Goal: Task Accomplishment & Management: Manage account settings

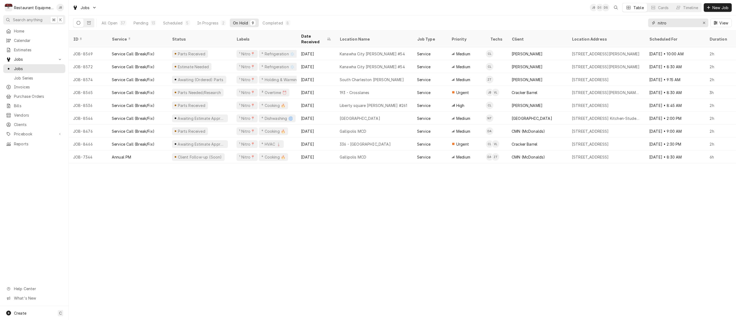
click at [706, 24] on div "Erase input" at bounding box center [704, 22] width 5 height 5
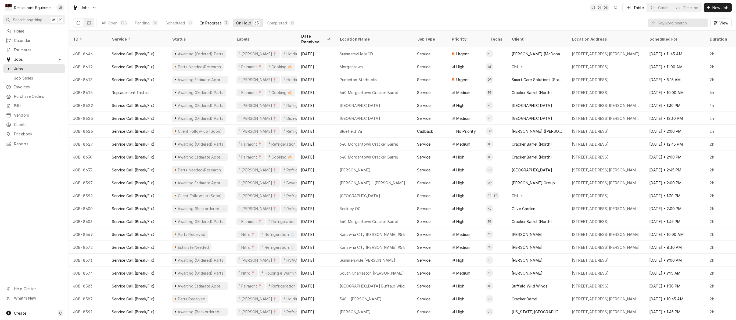
click at [215, 21] on div "In Progress" at bounding box center [211, 23] width 22 height 6
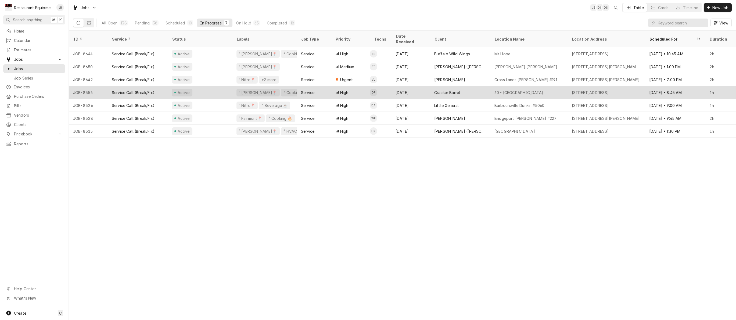
click at [309, 90] on div "Service" at bounding box center [307, 93] width 13 height 6
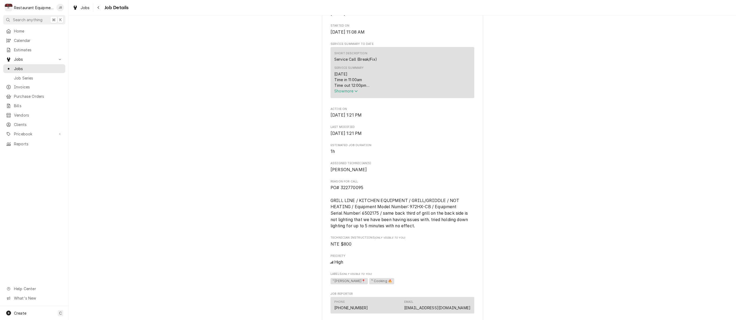
scroll to position [190, 0]
click at [337, 92] on span "Show more" at bounding box center [346, 89] width 24 height 5
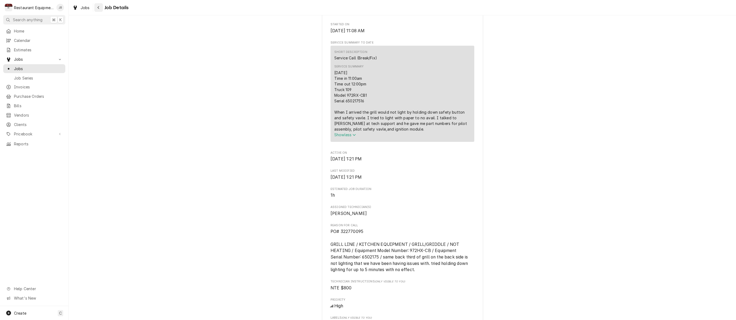
click at [97, 8] on icon "Navigate back" at bounding box center [98, 8] width 2 height 4
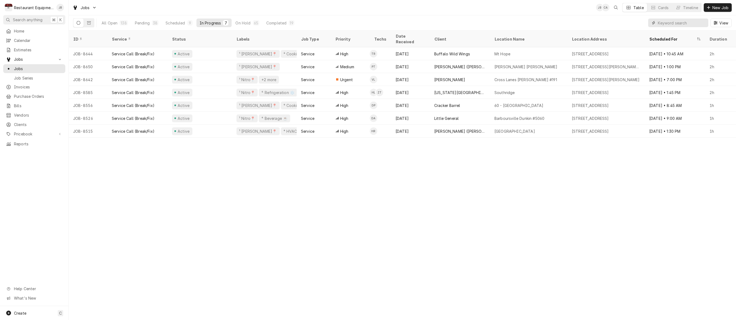
click at [664, 25] on input "Dynamic Content Wrapper" at bounding box center [682, 23] width 48 height 9
click at [694, 19] on input "Dynamic Content Wrapper" at bounding box center [682, 23] width 48 height 9
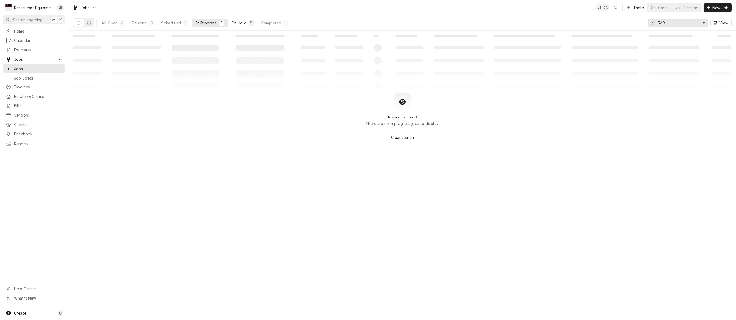
type input "348"
click at [238, 20] on div "On Hold" at bounding box center [238, 23] width 15 height 6
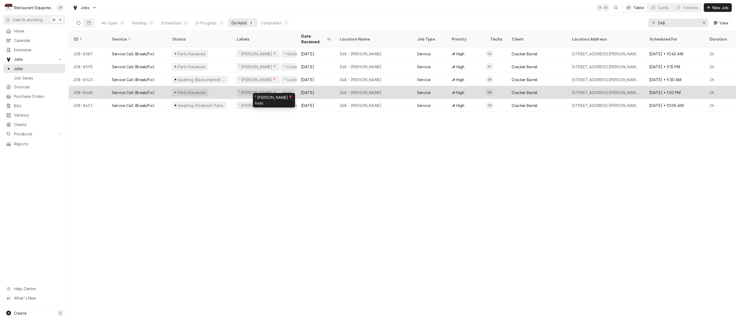
click at [288, 88] on div "¹ Beckley📍 hvac" at bounding box center [264, 92] width 65 height 13
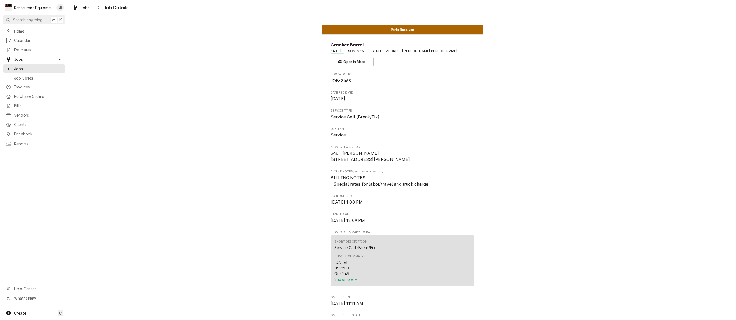
click at [347, 280] on span "Show more" at bounding box center [346, 279] width 24 height 5
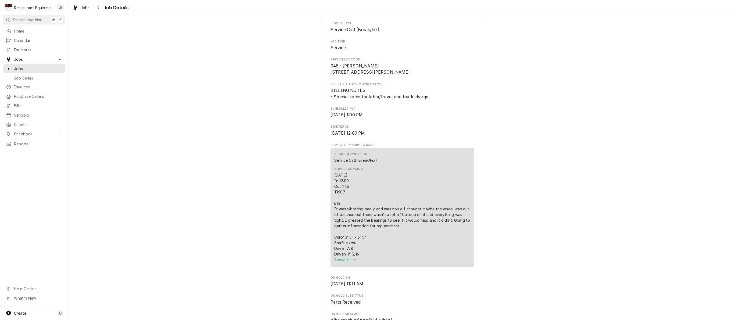
scroll to position [89, 0]
click at [99, 7] on icon "Navigate back" at bounding box center [98, 8] width 2 height 4
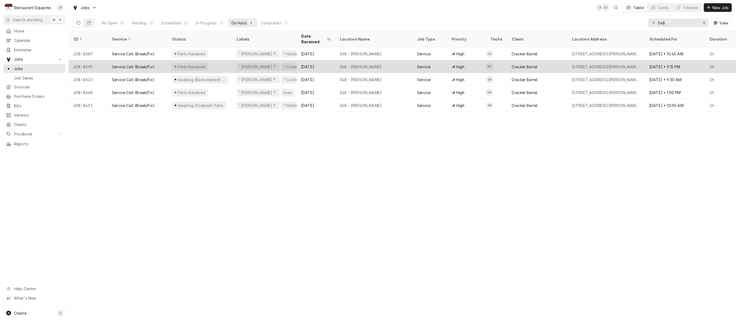
click at [330, 62] on div "[DATE]" at bounding box center [316, 66] width 39 height 13
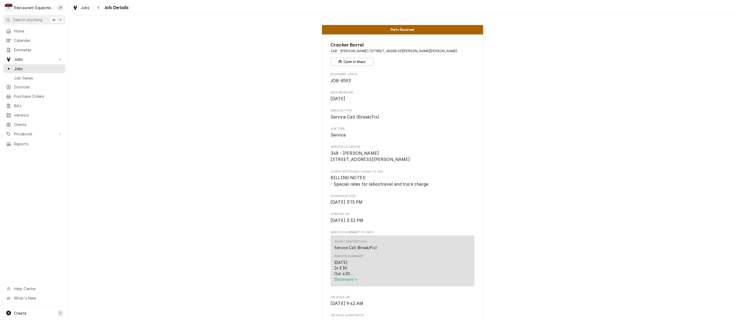
click at [352, 281] on span "Show more" at bounding box center [346, 279] width 24 height 5
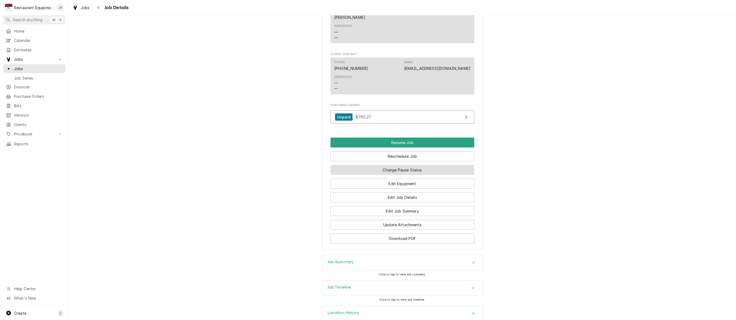
scroll to position [620, 0]
click at [407, 152] on button "Reschedule Job" at bounding box center [403, 157] width 144 height 10
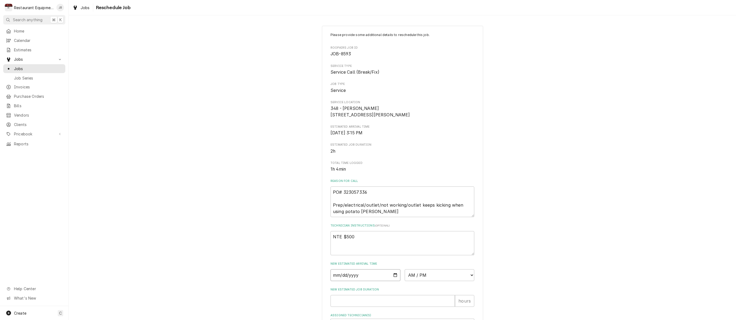
click at [343, 280] on input "Date" at bounding box center [366, 275] width 70 height 12
type input "[DATE]"
type textarea "x"
select select "14:15:00"
click at [339, 300] on input "New Estimated Job Duration" at bounding box center [393, 301] width 124 height 12
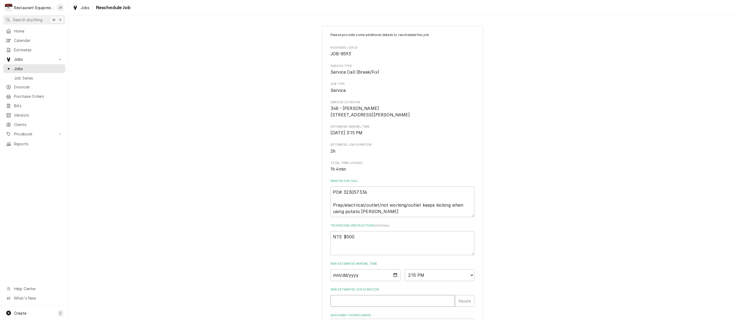
type textarea "x"
type input "1"
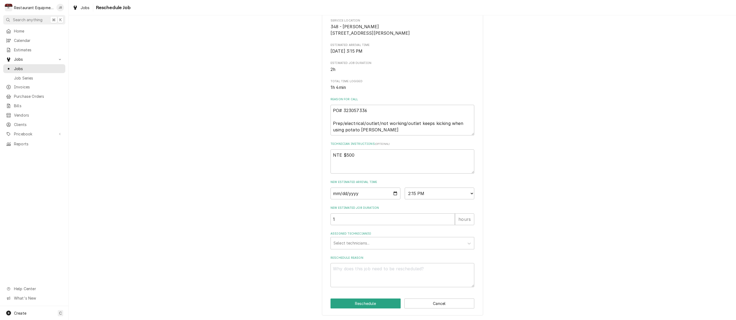
scroll to position [84, 0]
click at [360, 245] on div "Select technicians..." at bounding box center [398, 243] width 128 height 6
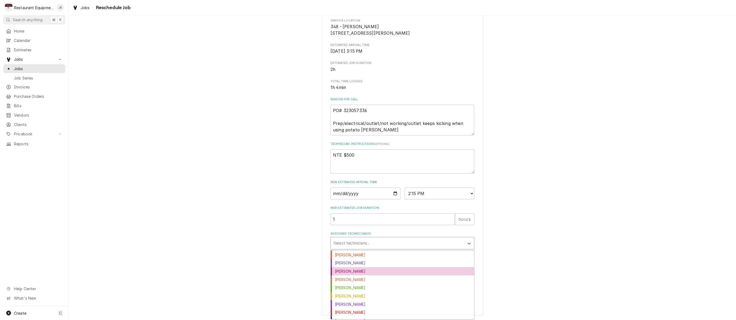
scroll to position [27, 0]
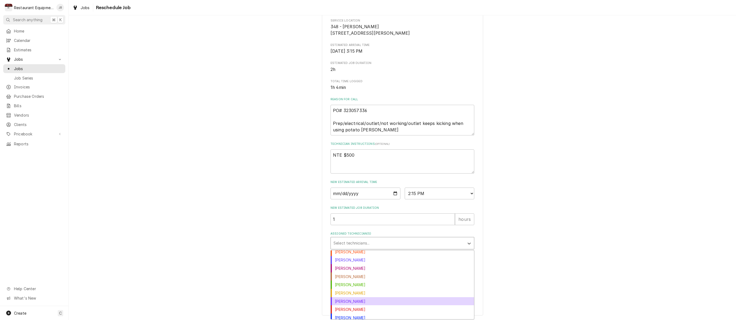
click at [366, 299] on div "Kaleb Lewis" at bounding box center [402, 301] width 143 height 8
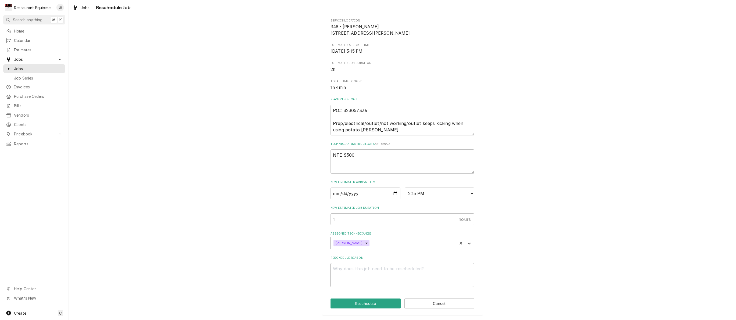
click at [360, 271] on textarea "Reschedule Reason" at bounding box center [403, 275] width 144 height 24
type textarea "x"
type textarea "p"
type textarea "x"
type textarea "pa"
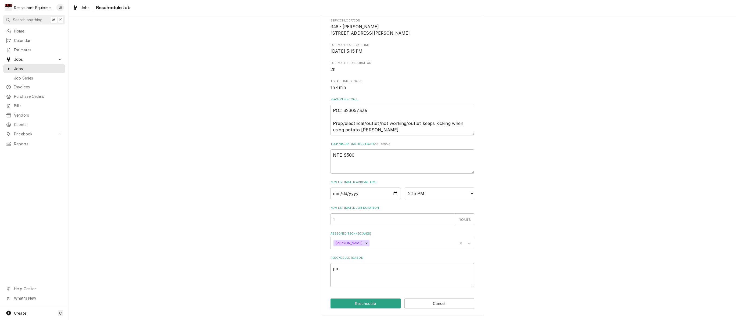
type textarea "x"
type textarea "par"
type textarea "x"
type textarea "part"
type textarea "x"
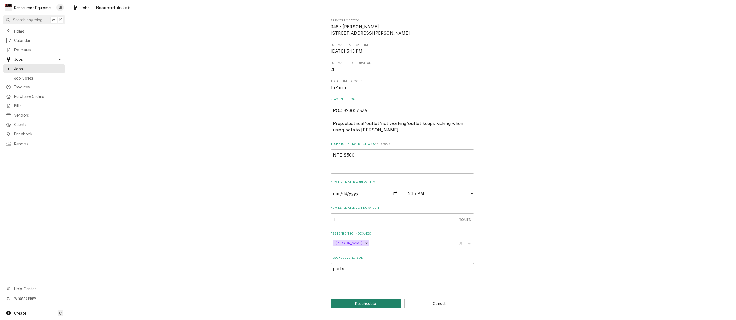
type textarea "parts"
click at [358, 303] on button "Reschedule" at bounding box center [366, 304] width 70 height 10
type textarea "x"
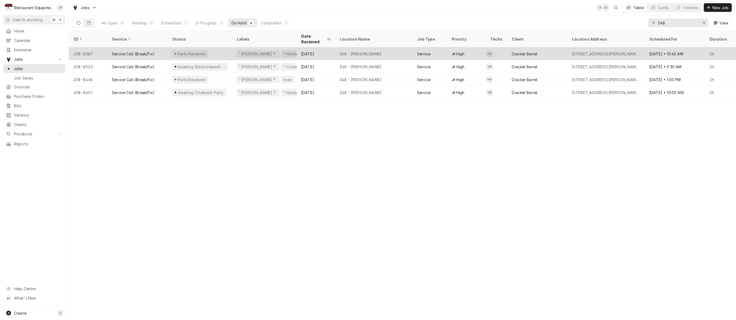
click at [401, 47] on div "348 - Beckley" at bounding box center [373, 53] width 77 height 13
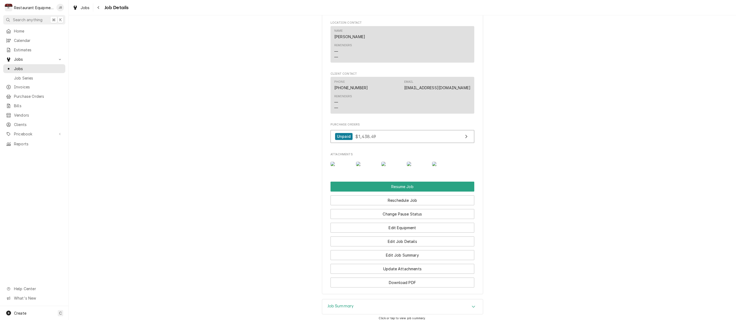
scroll to position [590, 0]
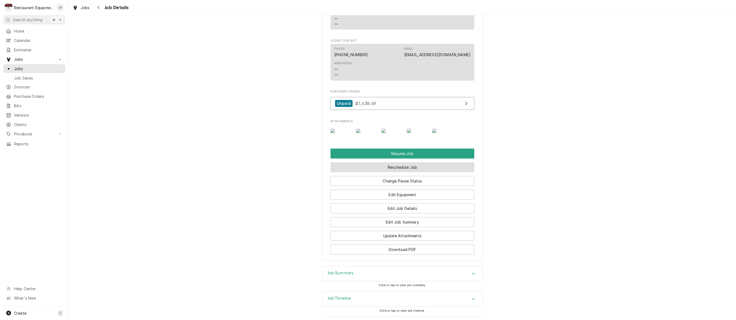
click at [412, 172] on button "Reschedule Job" at bounding box center [403, 167] width 144 height 10
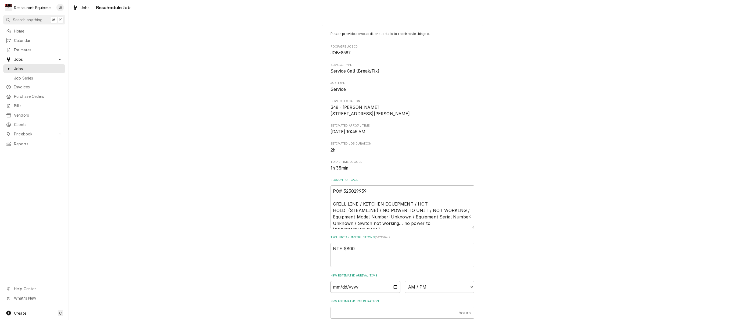
click at [345, 290] on input "Date" at bounding box center [366, 287] width 70 height 12
type input "2025-08-21"
type textarea "x"
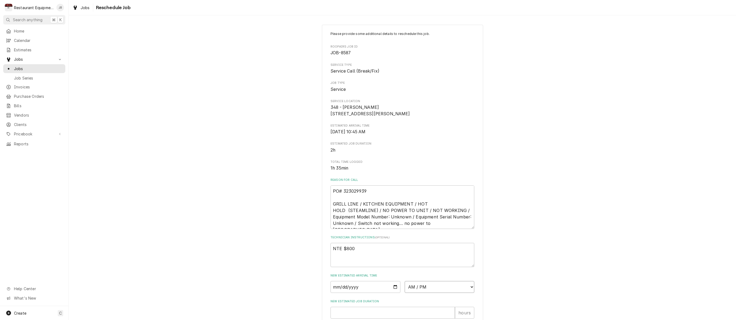
select select "14:15:00"
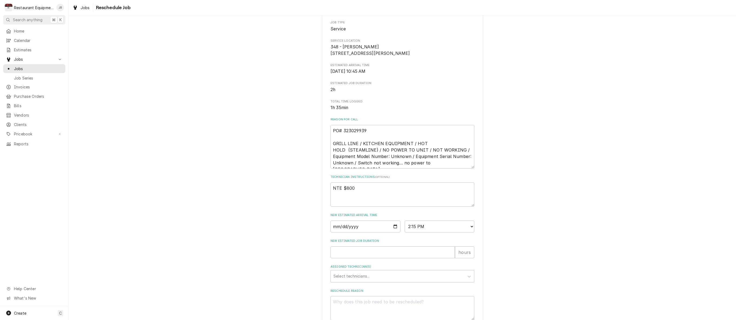
scroll to position [63, 0]
click at [413, 254] on input "New Estimated Job Duration" at bounding box center [393, 251] width 124 height 12
type textarea "x"
type input "1"
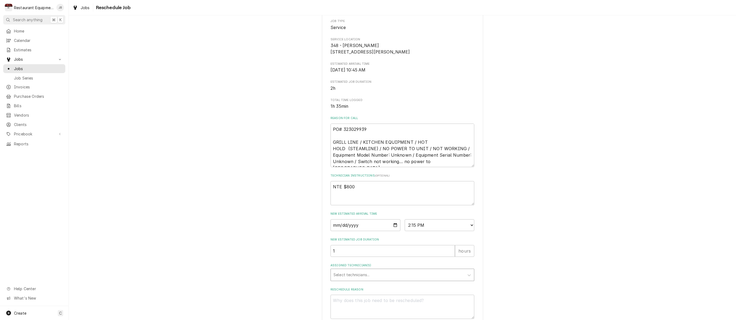
click at [387, 277] on div "Assigned Technician(s)" at bounding box center [398, 275] width 128 height 10
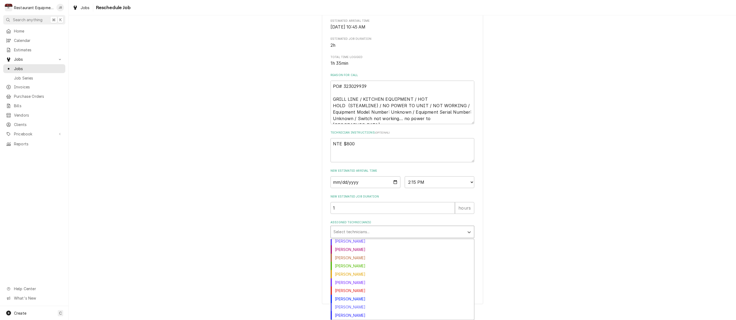
scroll to position [36, 0]
click at [356, 281] on div "Kaleb Lewis" at bounding box center [402, 282] width 143 height 8
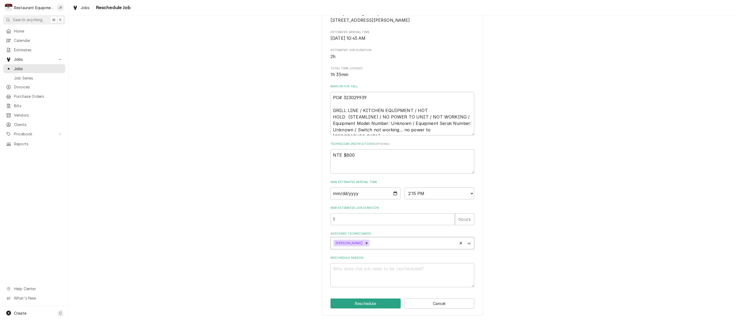
scroll to position [97, 0]
click at [354, 275] on textarea "Reschedule Reason" at bounding box center [403, 275] width 144 height 24
type textarea "x"
type textarea "p"
type textarea "x"
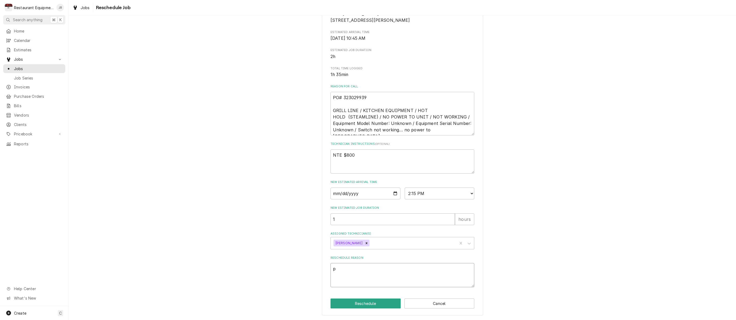
type textarea "pa"
type textarea "x"
type textarea "par"
type textarea "x"
type textarea "part"
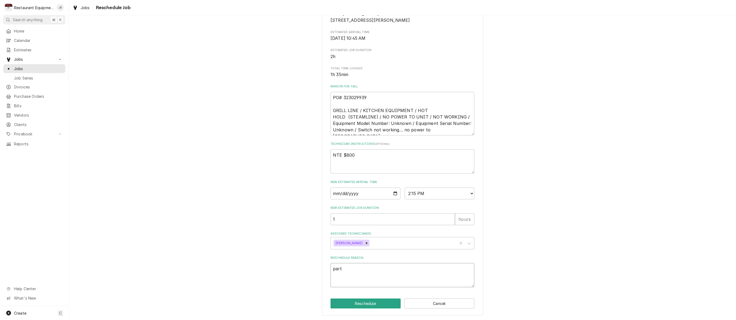
type textarea "x"
type textarea "parts"
click at [371, 305] on button "Reschedule" at bounding box center [366, 304] width 70 height 10
type textarea "x"
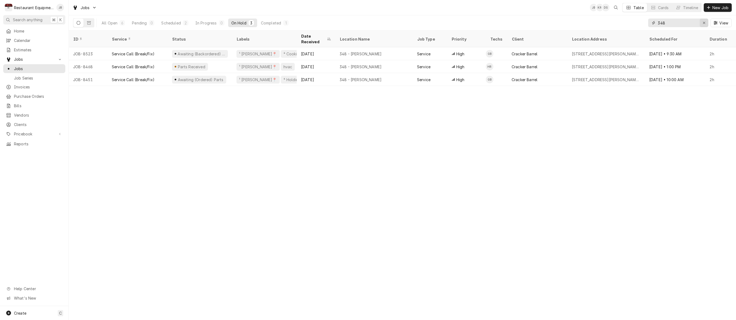
click at [704, 20] on div "Erase input" at bounding box center [704, 22] width 5 height 5
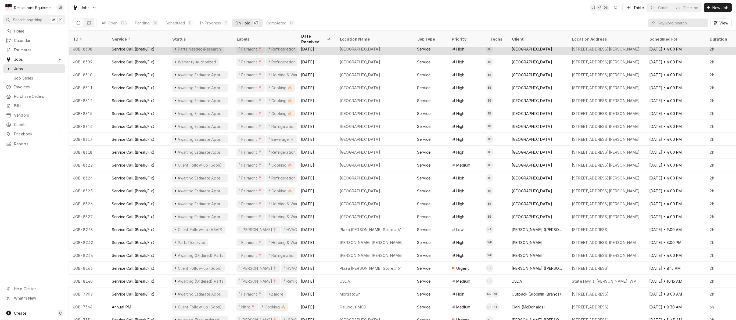
scroll to position [534, 0]
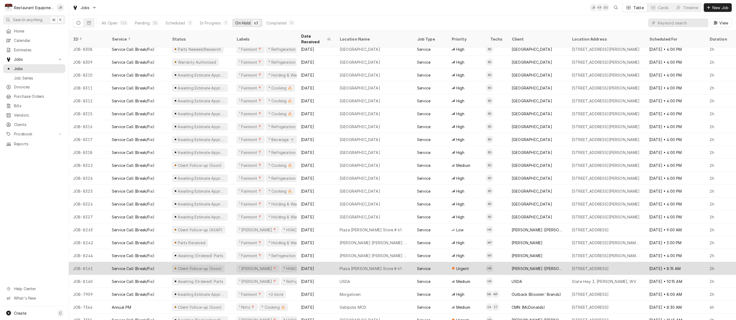
click at [403, 262] on div "Plaza Bob Evans Store # 61" at bounding box center [373, 268] width 77 height 13
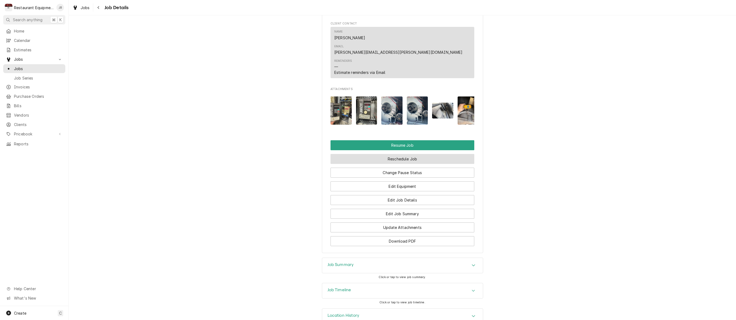
scroll to position [569, 0]
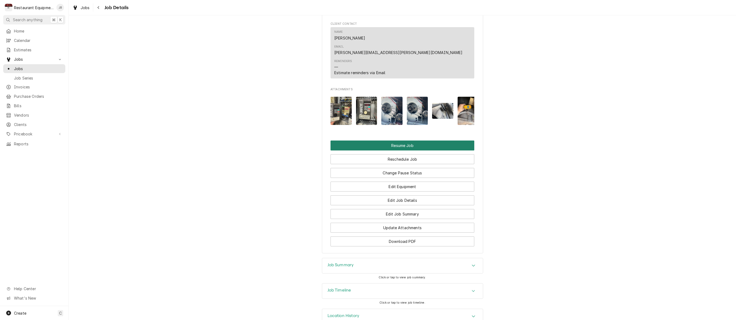
click at [406, 141] on button "Resume Job" at bounding box center [403, 146] width 144 height 10
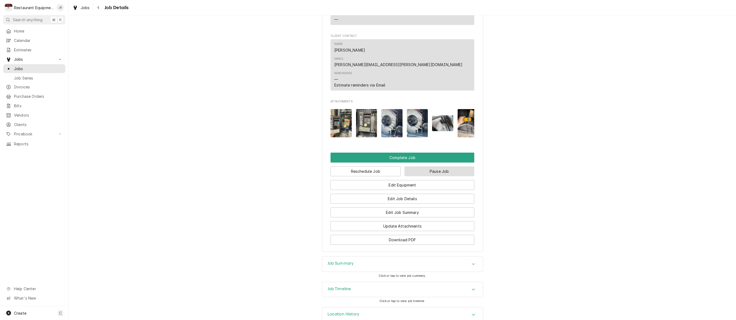
scroll to position [515, 0]
click at [406, 153] on button "Complete Job" at bounding box center [403, 158] width 144 height 10
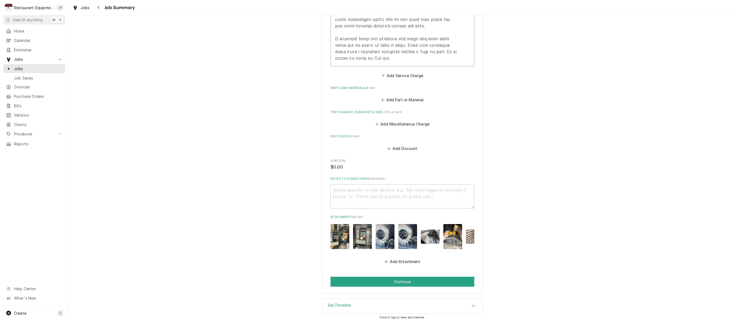
scroll to position [353, 0]
click at [415, 278] on button "Continue" at bounding box center [403, 282] width 144 height 10
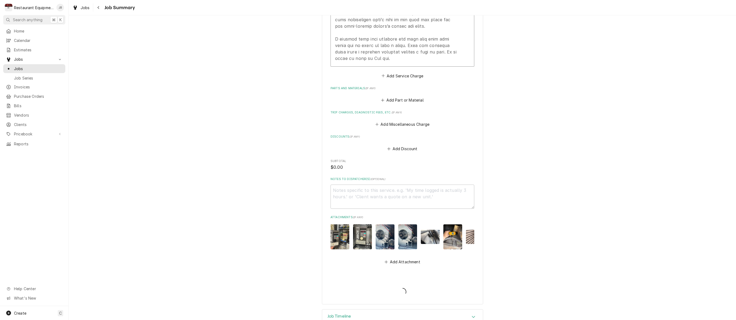
type textarea "x"
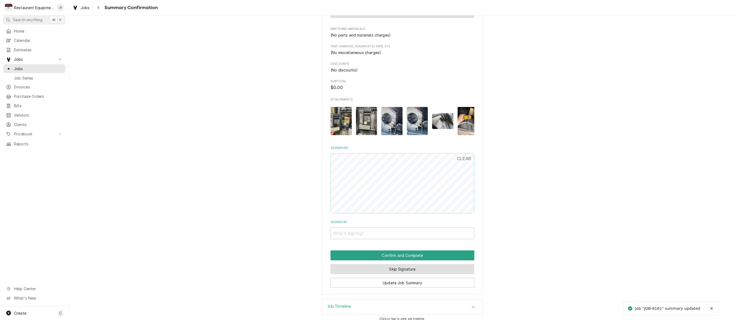
click at [406, 266] on button "Skip Signature" at bounding box center [403, 269] width 144 height 10
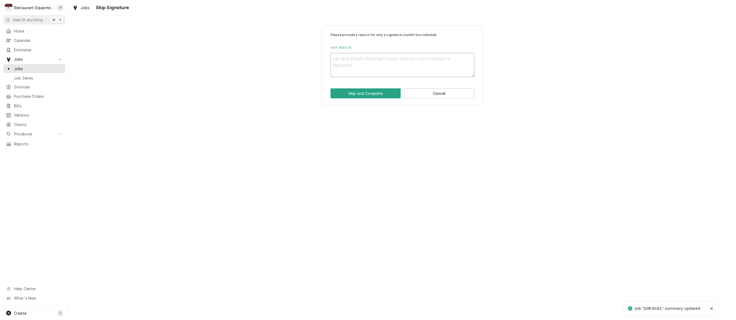
click at [365, 58] on textarea "Skip Reason" at bounding box center [403, 65] width 144 height 24
type textarea "x"
type textarea "h"
type textarea "x"
type textarea "he"
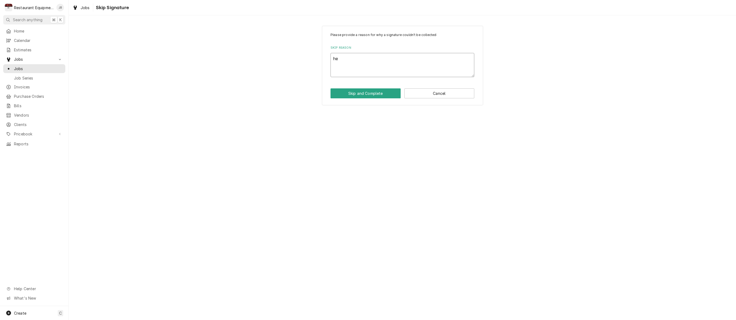
type textarea "x"
type textarea "hel"
type textarea "x"
type textarea "held"
type textarea "x"
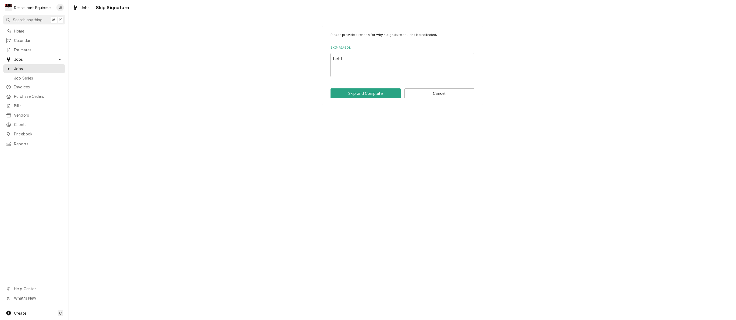
type textarea "held"
type textarea "x"
type textarea "held t"
type textarea "x"
type textarea "held to"
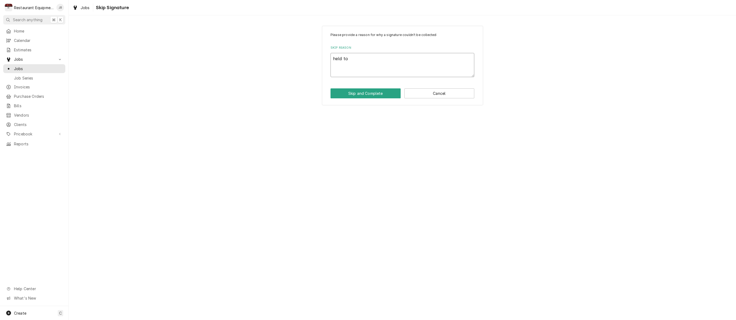
type textarea "x"
type textarea "held to"
type textarea "x"
type textarea "held to m"
type textarea "x"
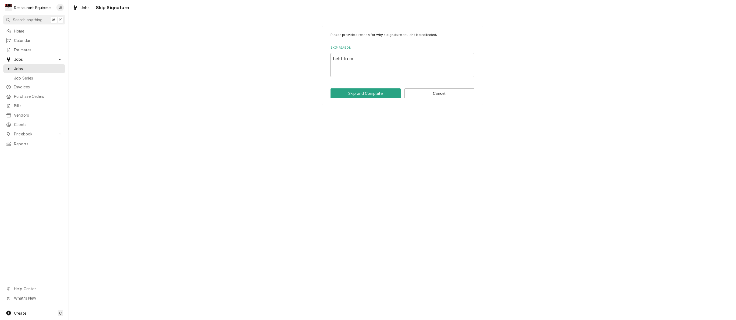
type textarea "held to ma"
type textarea "x"
type textarea "held to mak"
type textarea "x"
type textarea "held to make"
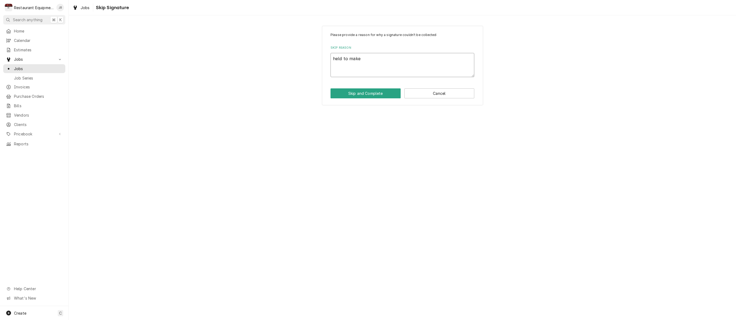
type textarea "x"
type textarea "held to make"
type textarea "x"
type textarea "held to make s"
type textarea "x"
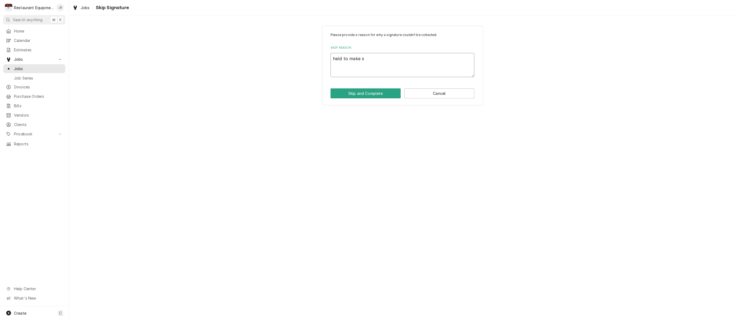
type textarea "held to make su"
type textarea "x"
type textarea "held to make sur"
type textarea "x"
type textarea "held to make sure"
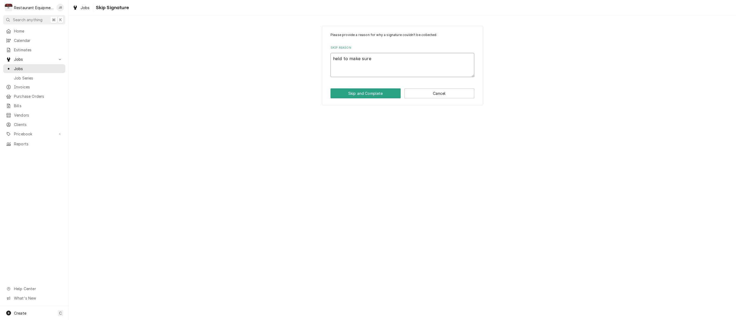
type textarea "x"
type textarea "held to make sure"
type textarea "x"
type textarea "held to make sure n"
type textarea "x"
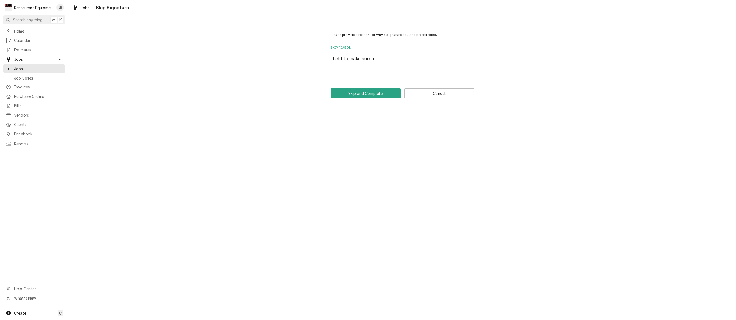
type textarea "held to make sure no"
type textarea "x"
type textarea "held to make sure no"
type textarea "x"
type textarea "held to make sure no f"
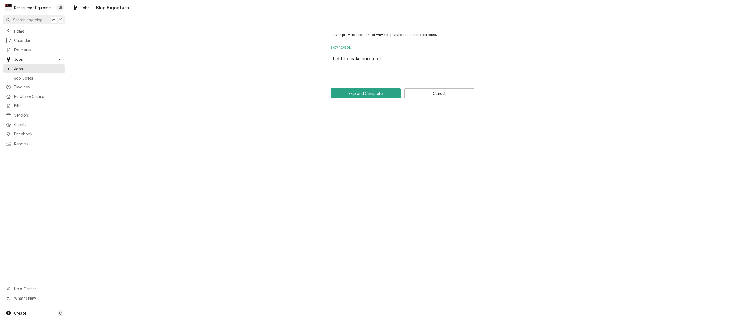
type textarea "x"
type textarea "held to make sure no fu"
type textarea "x"
type textarea "held to make sure no fut"
type textarea "x"
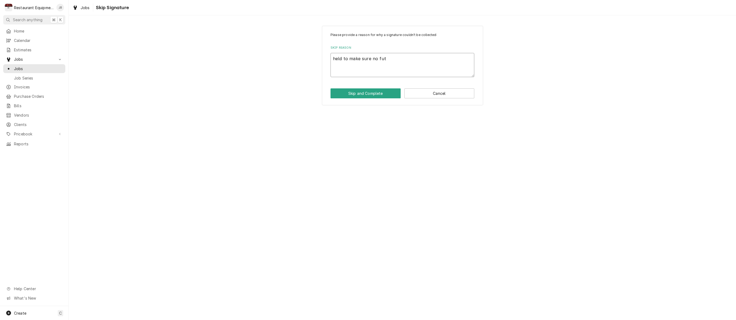
type textarea "held to make sure no futh"
type textarea "x"
type textarea "held to make sure no futhe"
type textarea "x"
type textarea "held to make sure no futher"
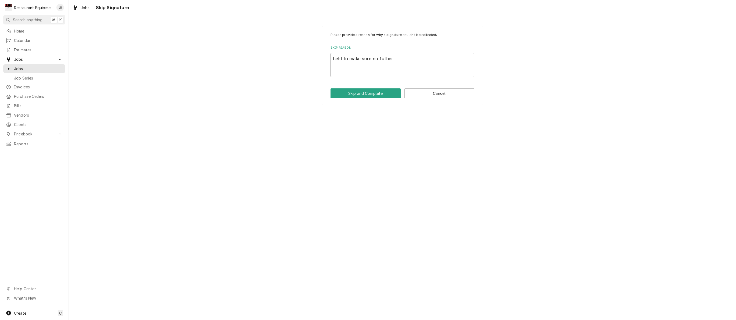
type textarea "x"
type textarea "held to make sure no further"
type textarea "x"
type textarea "held to make sure no further i"
type textarea "x"
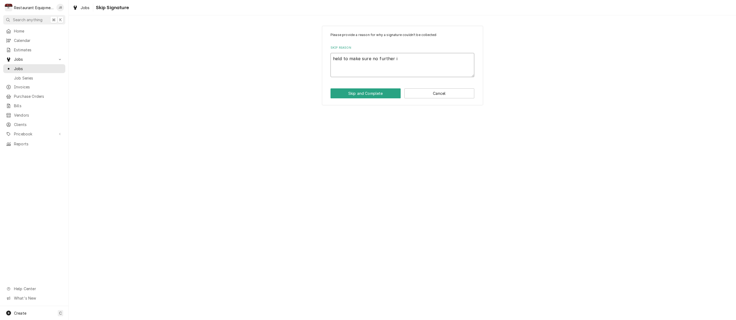
type textarea "held to make sure no further is"
type textarea "x"
type textarea "held to make sure no further iss"
type textarea "x"
type textarea "held to make sure no further issu"
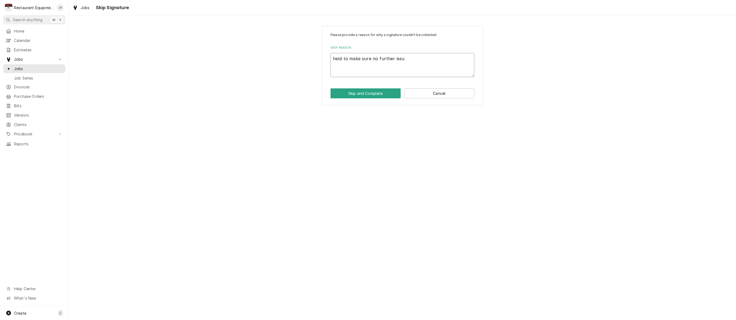
type textarea "x"
type textarea "held to make sure no further issue"
type textarea "x"
type textarea "held to make sure no further issues"
type textarea "x"
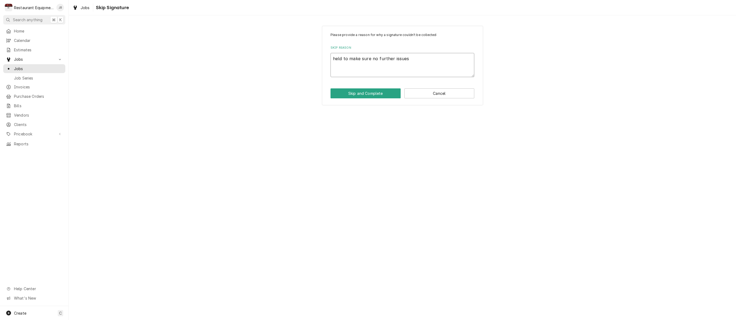
type textarea "held to make sure no further issues."
click at [337, 59] on textarea "held to make sure no further issues." at bounding box center [403, 65] width 144 height 24
type textarea "x"
type textarea "hld to make sure no further issues."
type textarea "x"
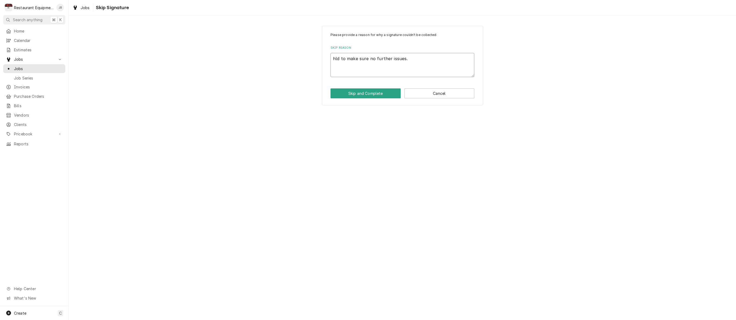
type textarea "ld to make sure no further issues."
type textarea "x"
type textarea "Hld to make sure no further issues."
type textarea "x"
type textarea "Held to make sure no further issues."
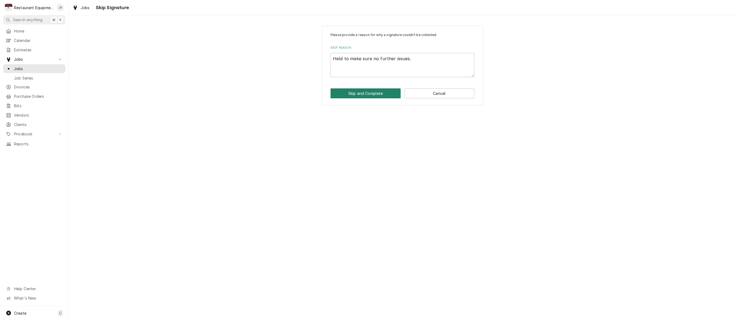
click at [347, 93] on button "Skip and Complete" at bounding box center [366, 93] width 70 height 10
type textarea "x"
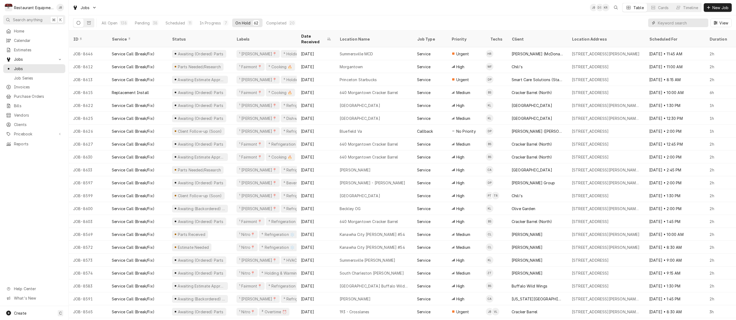
click at [669, 24] on input "Dynamic Content Wrapper" at bounding box center [682, 23] width 48 height 9
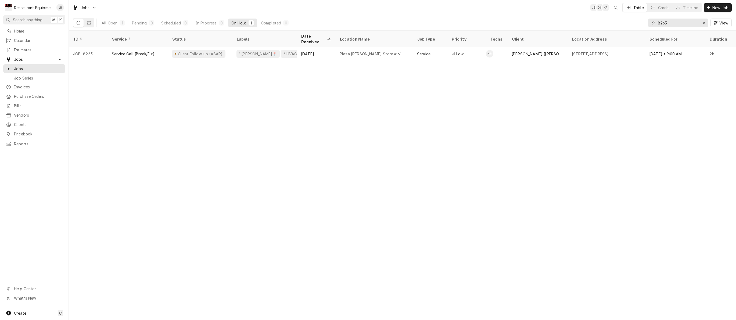
type input "8263"
click at [362, 58] on div "ID Service Status Labels Date Received Location Name Job Type Priority Techs Cl…" at bounding box center [402, 175] width 667 height 289
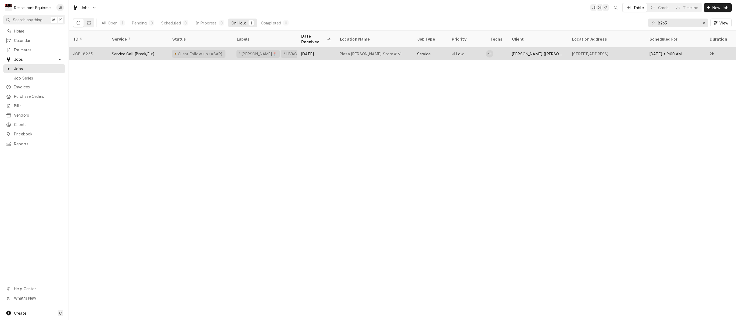
click at [362, 51] on div "Plaza Bob Evans Store # 61" at bounding box center [373, 53] width 77 height 13
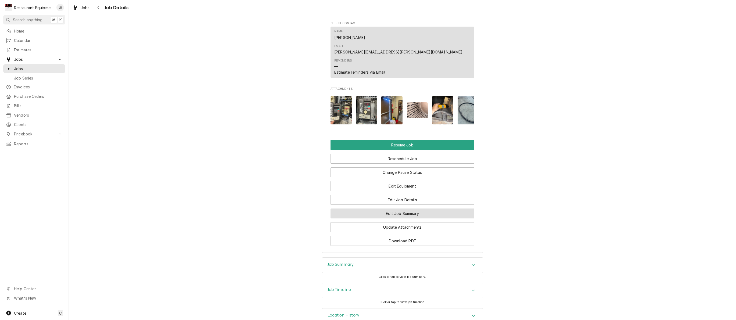
scroll to position [570, 0]
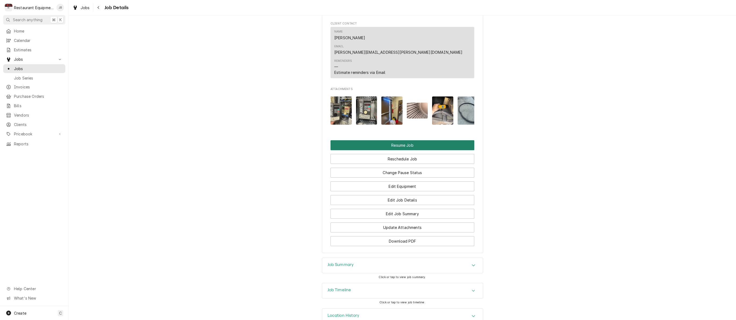
click at [376, 140] on button "Resume Job" at bounding box center [403, 145] width 144 height 10
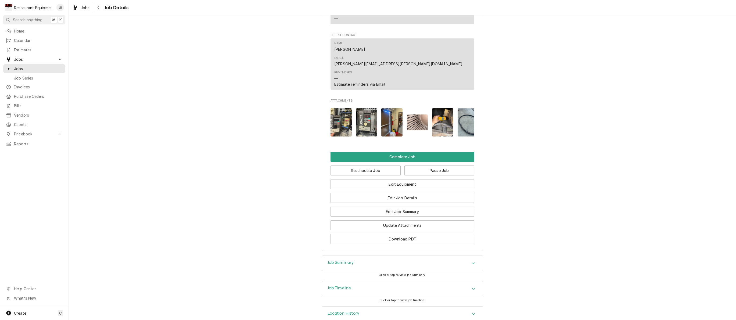
scroll to position [515, 0]
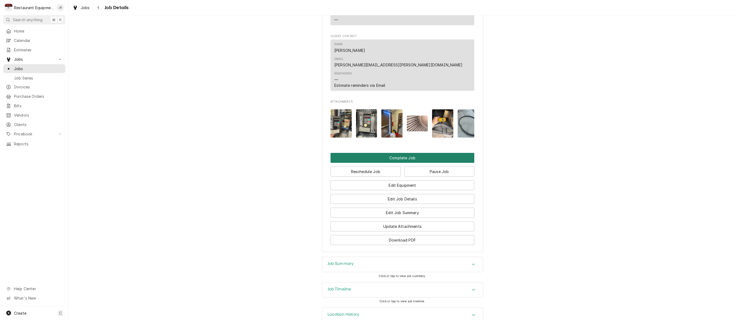
click at [405, 153] on button "Complete Job" at bounding box center [403, 158] width 144 height 10
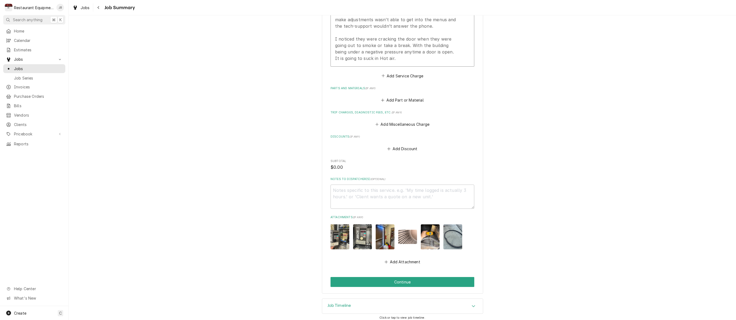
scroll to position [282, 0]
click at [342, 189] on textarea "Notes to Dispatcher(s) ( optional )" at bounding box center [403, 197] width 144 height 24
type textarea "x"
type textarea "m"
type textarea "x"
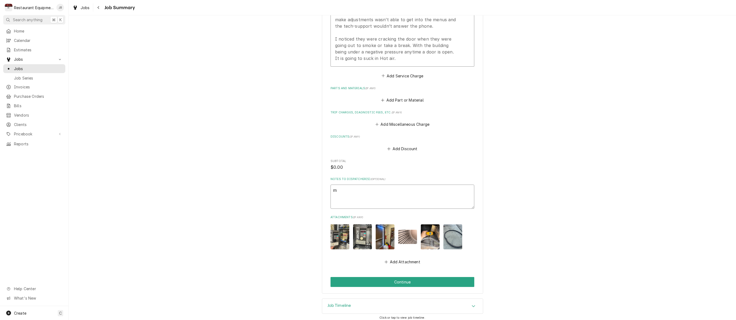
type textarea "ma"
type textarea "x"
type textarea "mat"
type textarea "x"
type textarea "matt"
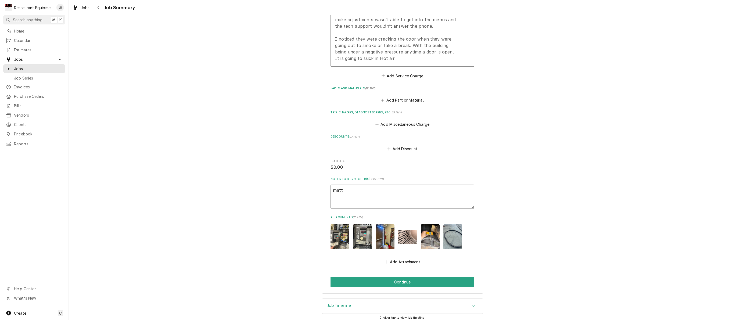
type textarea "x"
type textarea "matt"
type textarea "x"
type textarea "matt s"
type textarea "x"
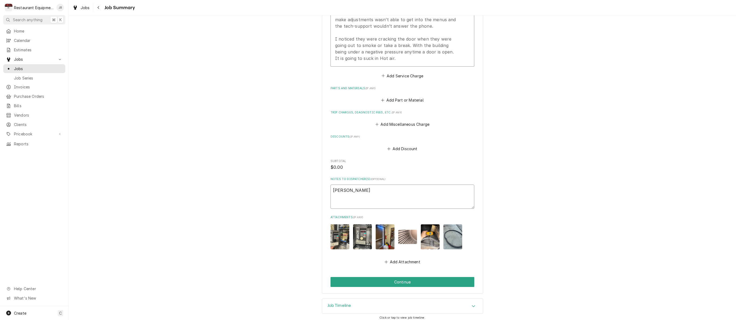
type textarea "matt sa"
type textarea "x"
type textarea "matt sai"
type textarea "x"
type textarea "matt said"
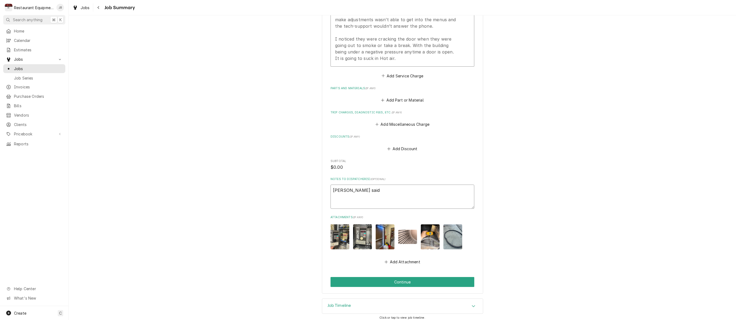
type textarea "x"
type textarea "Matt said"
type textarea "x"
type textarea "Matt said t"
type textarea "x"
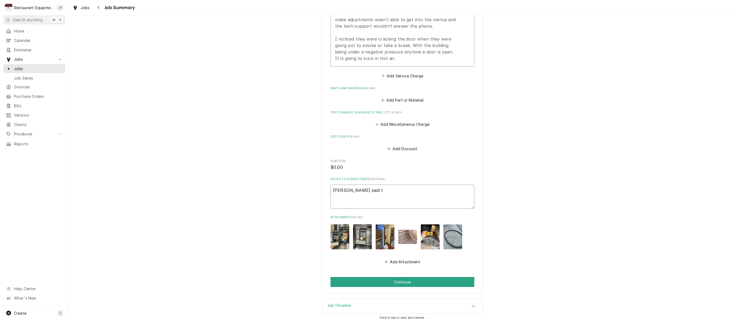
type textarea "Matt said to"
type textarea "x"
type textarea "Matt said to"
type textarea "x"
type textarea "Matt said to s"
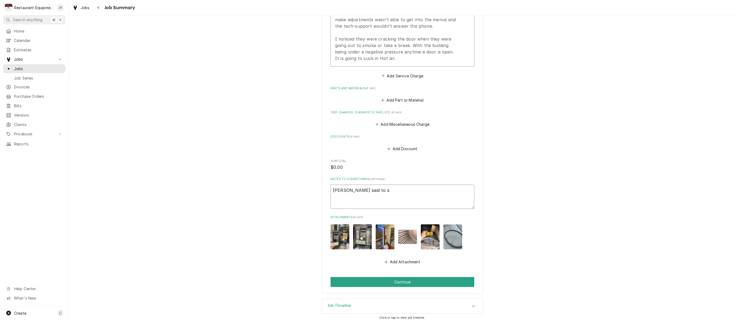
type textarea "x"
type textarea "Matt said to sp"
type textarea "x"
type textarea "Matt said to spa"
type textarea "x"
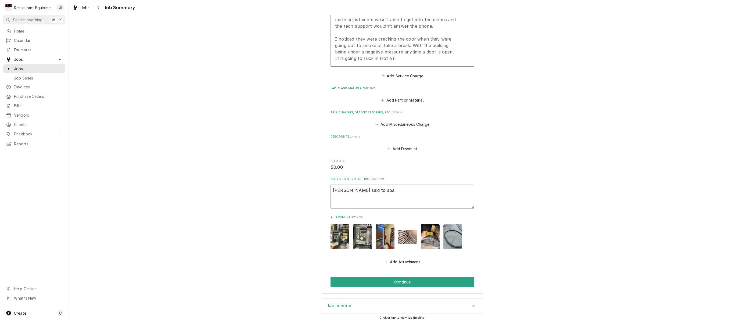
type textarea "Matt said to spac"
type textarea "x"
type textarea "Matt said to space"
type textarea "x"
type textarea "Matt said to space"
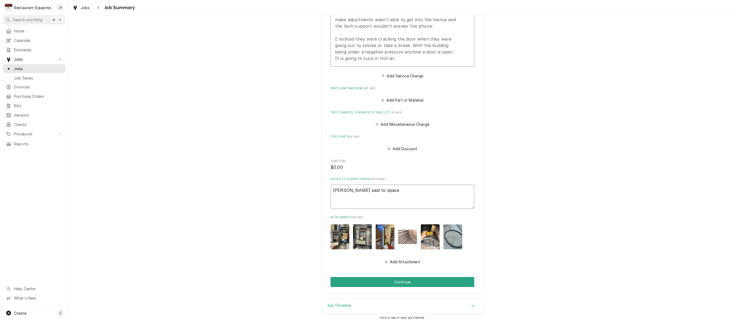
type textarea "x"
type textarea "Matt said to space t"
type textarea "x"
type textarea "Matt said to space th"
type textarea "x"
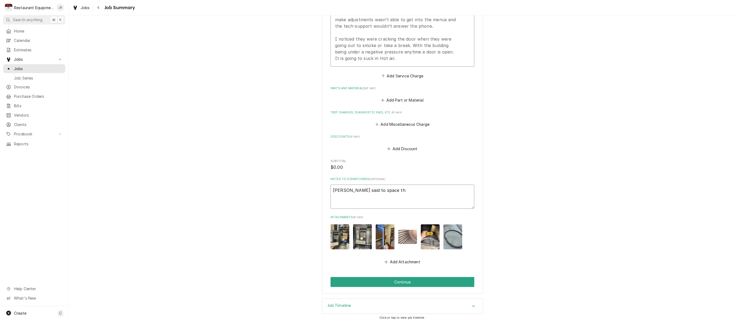
type textarea "Matt said to space the"
type textarea "x"
type textarea "Matt said to space thes"
type textarea "x"
type textarea "Matt said to space these"
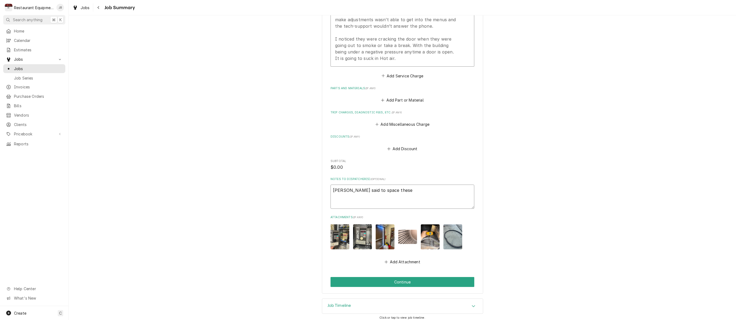
type textarea "x"
type textarea "Matt said to space these"
type textarea "x"
type textarea "Matt said to space these o"
type textarea "x"
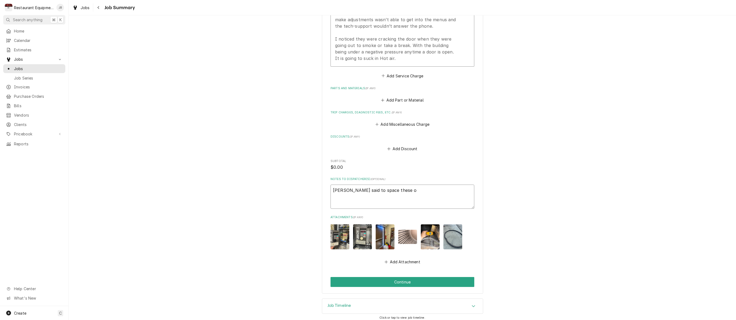
type textarea "Matt said to space these ou"
type textarea "x"
type textarea "Matt said to space these out"
type textarea "x"
type textarea "Matt said to space these out"
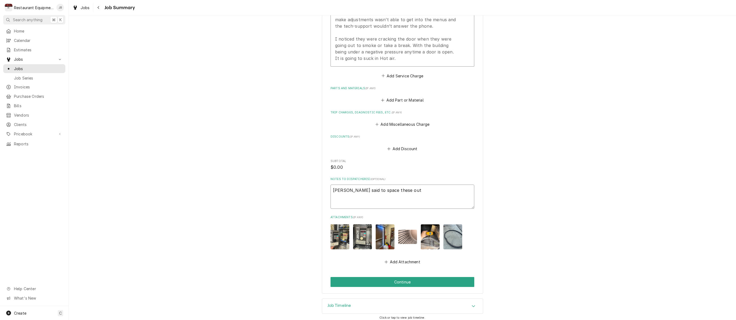
type textarea "x"
type textarea "Matt said to space these out f"
type textarea "x"
type textarea "Matt said to space these out fo"
type textarea "x"
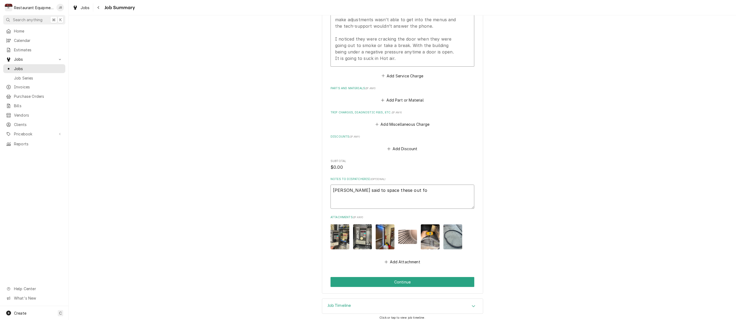
type textarea "Matt said to space these out for"
type textarea "x"
type textarea "Matt said to space these out for"
type textarea "x"
type textarea "Matt said to space these out for p"
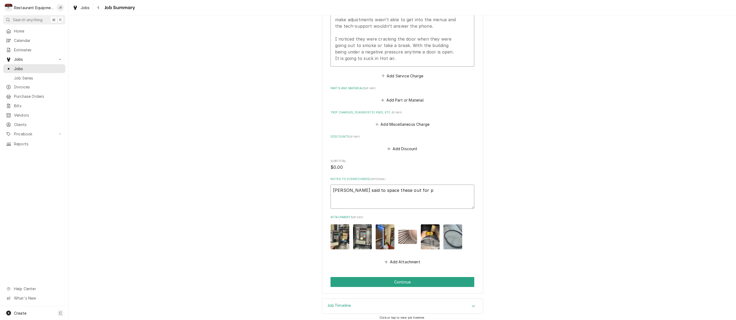
type textarea "x"
type textarea "Matt said to space these out for pl"
type textarea "x"
type textarea "Matt said to space these out for pla"
type textarea "x"
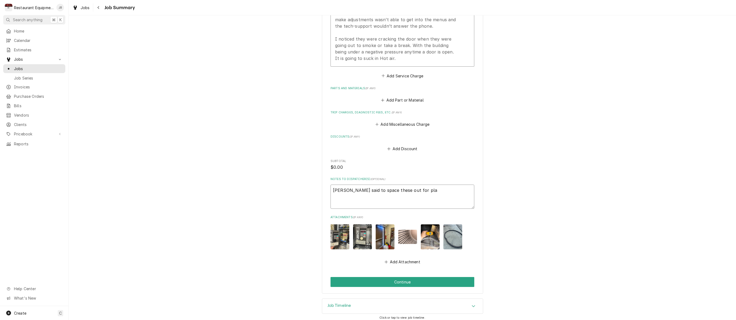
type textarea "Matt said to space these out for plaz"
type textarea "x"
type textarea "Matt said to space these out for plaza"
type textarea "x"
type textarea "Matt said to space these out for plaza"
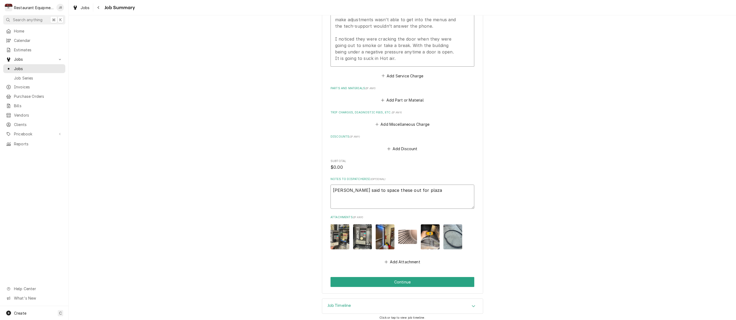
type textarea "x"
type textarea "Matt said to space these out for plaza 6"
type textarea "x"
type textarea "Matt said to space these out for plaza"
type textarea "x"
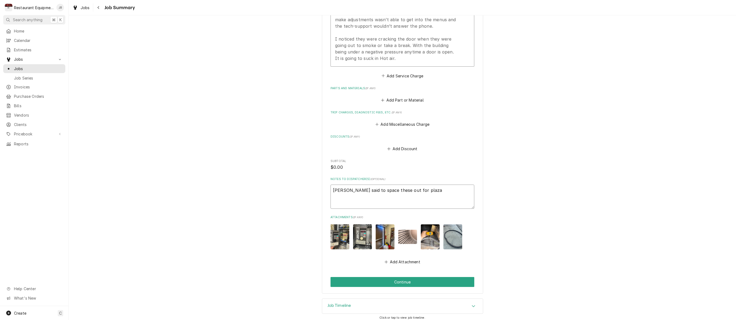
type textarea "Matt said to space these out for plaza 9"
type textarea "x"
type textarea "Matt said to space these out for plaza"
type textarea "x"
type textarea "Matt said to space these out for plaza 8"
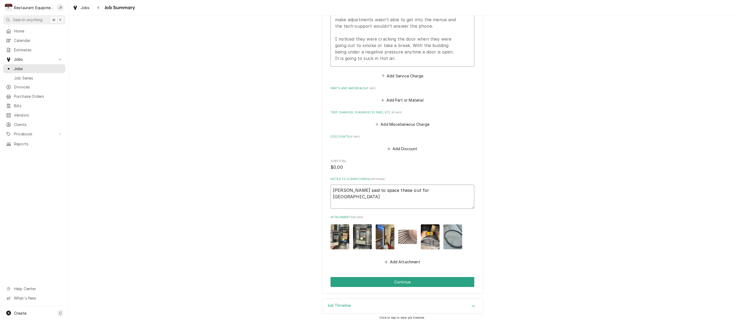
type textarea "x"
type textarea "Matt said to space these out for plaza 81"
type textarea "x"
type textarea "Matt said to space these out for plaza 816"
type textarea "x"
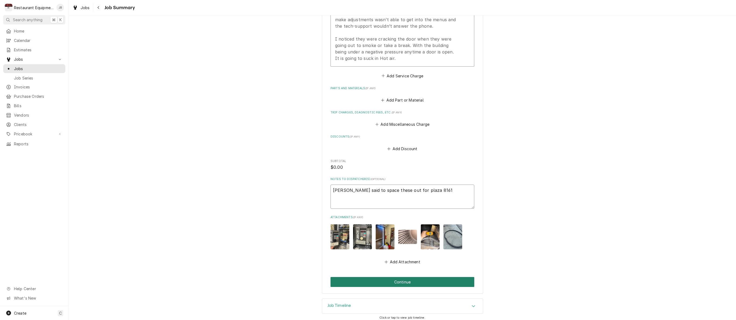
type textarea "Matt said to space these out for plaza 8161"
click at [394, 278] on button "Continue" at bounding box center [403, 282] width 144 height 10
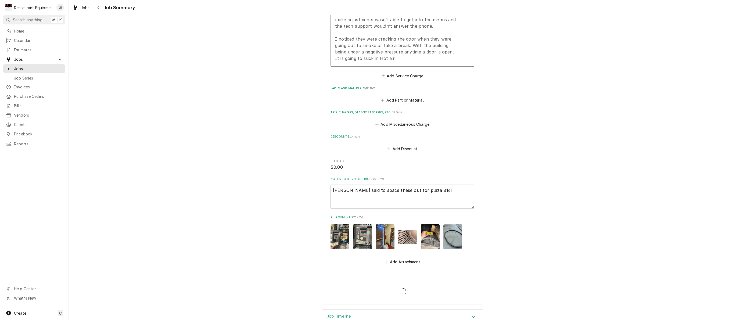
type textarea "x"
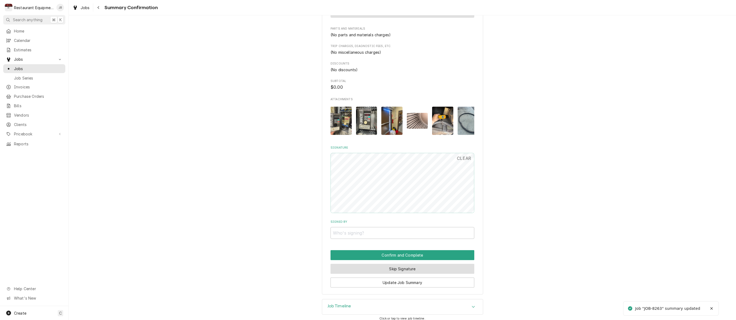
scroll to position [293, 0]
click at [391, 266] on button "Skip Signature" at bounding box center [403, 269] width 144 height 10
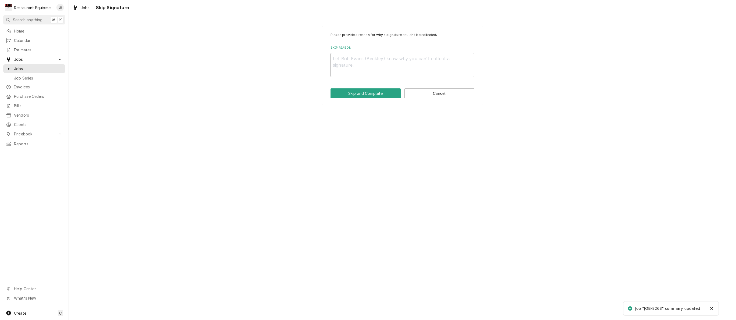
click at [350, 55] on textarea "Skip Reason" at bounding box center [403, 65] width 144 height 24
type textarea "x"
type textarea "H"
type textarea "x"
type textarea "HA"
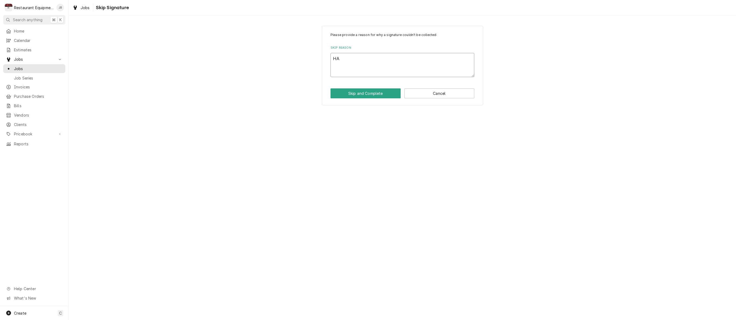
type textarea "x"
type textarea "H"
type textarea "x"
type textarea "He"
type textarea "x"
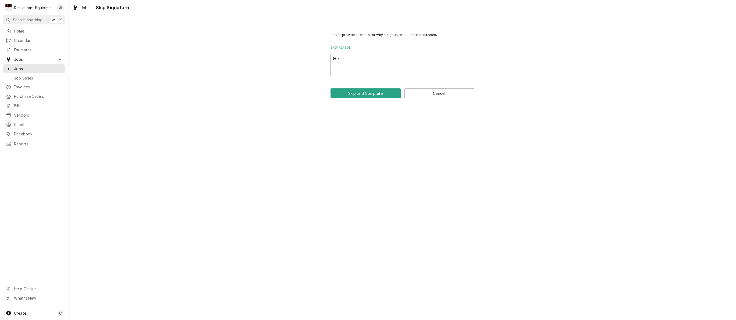
type textarea "Hel"
type textarea "x"
type textarea "Held"
type textarea "x"
type textarea "Held"
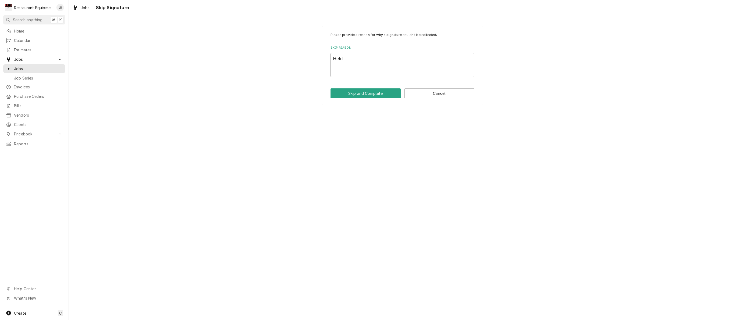
type textarea "x"
type textarea "Held t"
type textarea "x"
type textarea "Held ti"
type textarea "x"
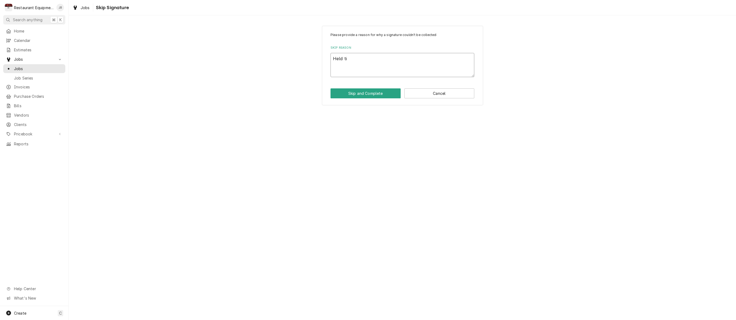
type textarea "Held tio"
type textarea "x"
type textarea "Held tio"
type textarea "x"
type textarea "Held tio m"
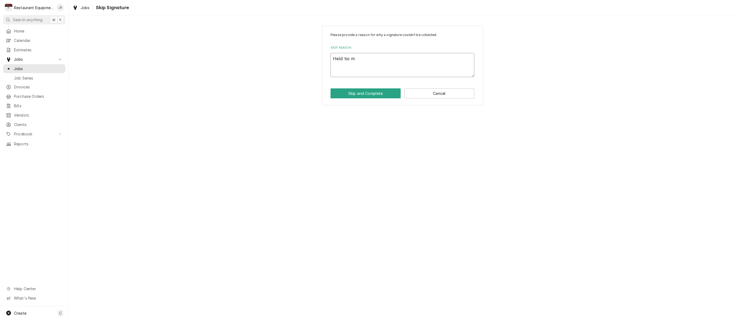
type textarea "x"
type textarea "Held tio ma"
type textarea "x"
type textarea "Held tio mak"
type textarea "x"
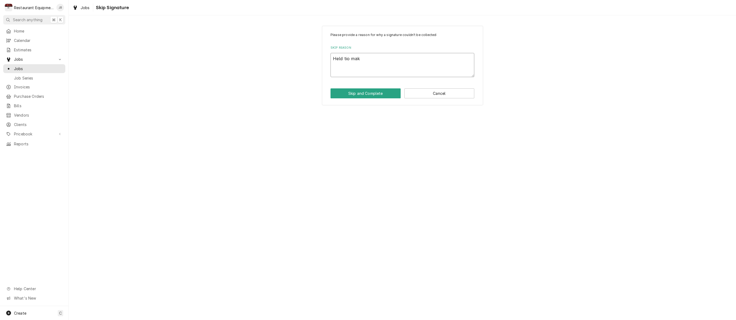
type textarea "Held tio make"
type textarea "x"
type textarea "Held two make"
type textarea "x"
type textarea "Held two make s"
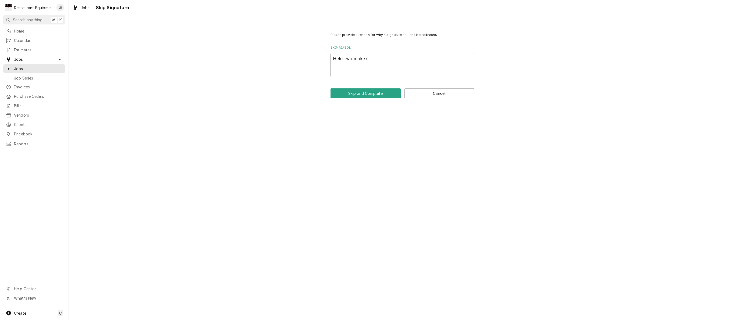
type textarea "x"
type textarea "Held two make su"
type textarea "x"
type textarea "Held two make sur"
type textarea "x"
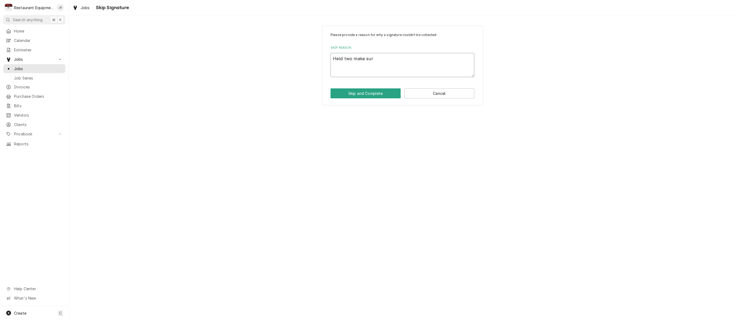
type textarea "Held two make sure"
type textarea "x"
type textarea "Held two make sure"
type textarea "x"
type textarea "Held two make sure n"
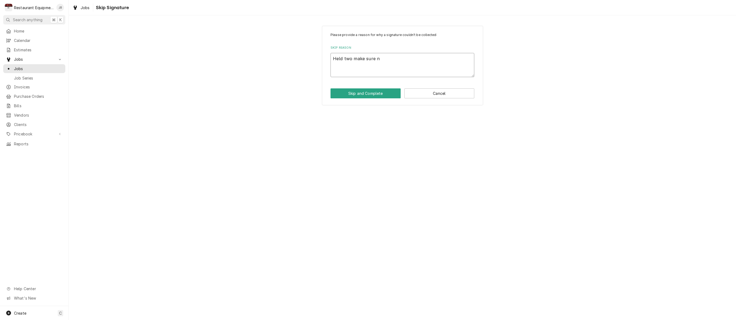
type textarea "x"
type textarea "Held two make sure no"
type textarea "x"
type textarea "Held two make sure no"
type textarea "x"
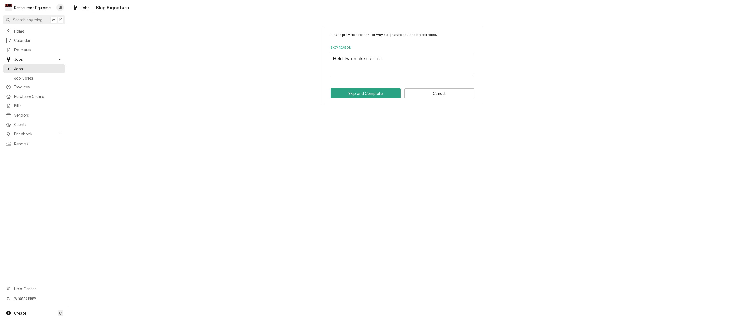
type textarea "Held two make sure no f"
type textarea "x"
type textarea "Held two make sure no fu"
type textarea "x"
type textarea "Held two make sure no fut"
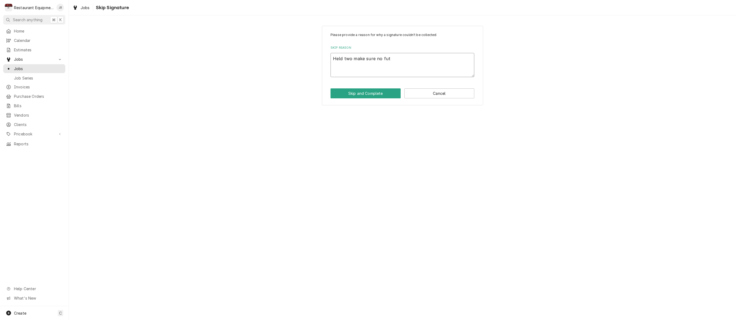
type textarea "x"
type textarea "Held two make sure no futh"
type textarea "x"
type textarea "Held two make sure no futhe"
type textarea "x"
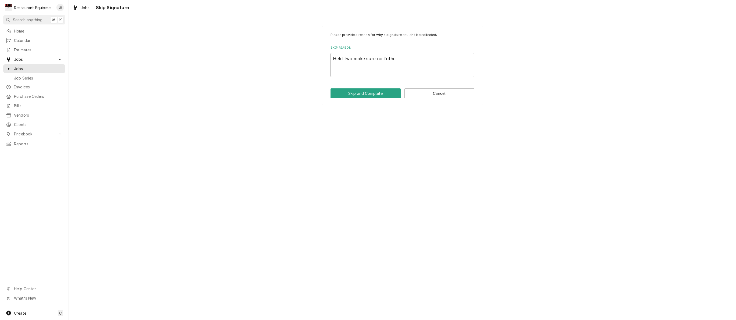
type textarea "Held two make sure no futher"
type textarea "x"
type textarea "Held two make sure no further"
type textarea "x"
type textarea "Held two make sure no further i"
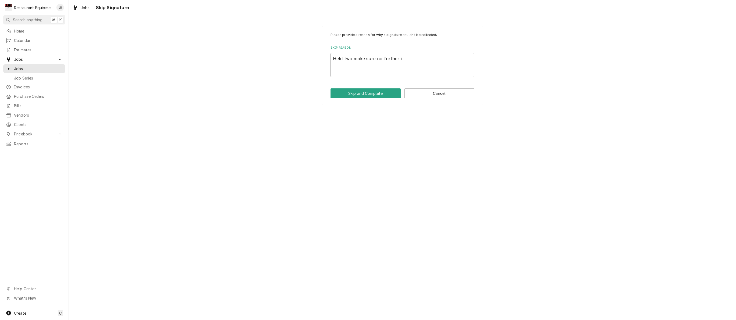
type textarea "x"
type textarea "Held two make sure no further is"
type textarea "x"
type textarea "Held two make sure no further iss"
type textarea "x"
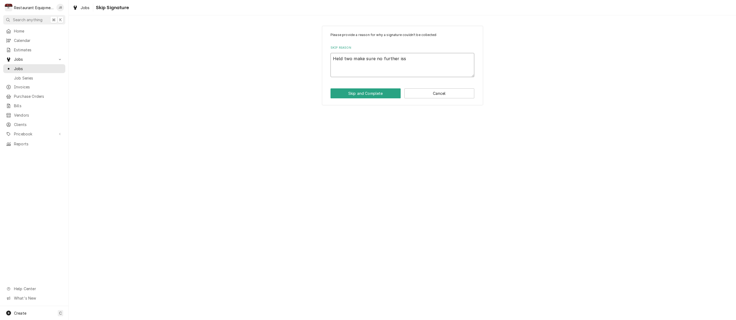
type textarea "Held two make sure no further issu"
type textarea "x"
type textarea "Held two make sure no further issue"
type textarea "x"
type textarea "Held two make sure no further issues"
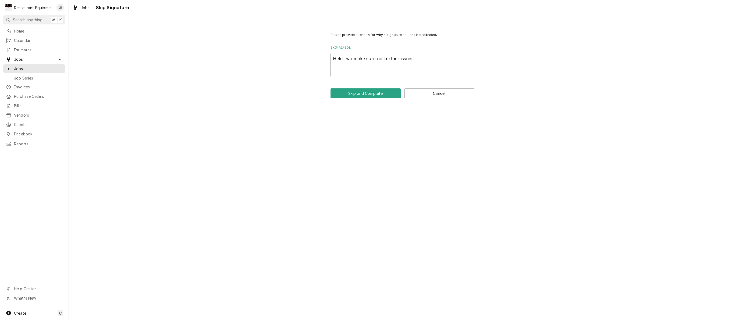
type textarea "x"
type textarea "Held two make sure no further issues."
click at [346, 61] on textarea "Held two make sure no further issues." at bounding box center [403, 65] width 144 height 24
click at [350, 59] on textarea "Held two make sure no further issues." at bounding box center [403, 65] width 144 height 24
type textarea "x"
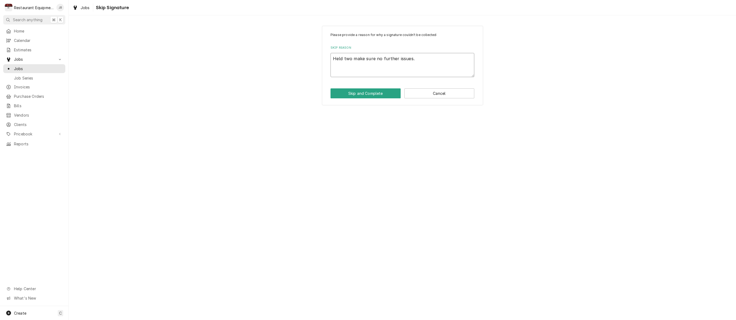
type textarea "Held tw make sure no further issues."
type textarea "x"
type textarea "Held t make sure no further issues."
type textarea "x"
type textarea "Held to make sure no further issues."
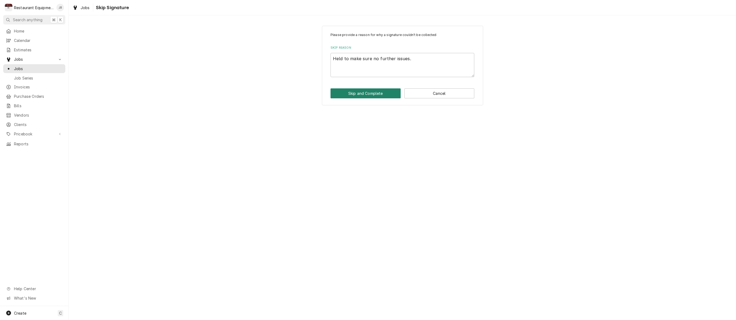
click at [364, 92] on button "Skip and Complete" at bounding box center [366, 93] width 70 height 10
type textarea "x"
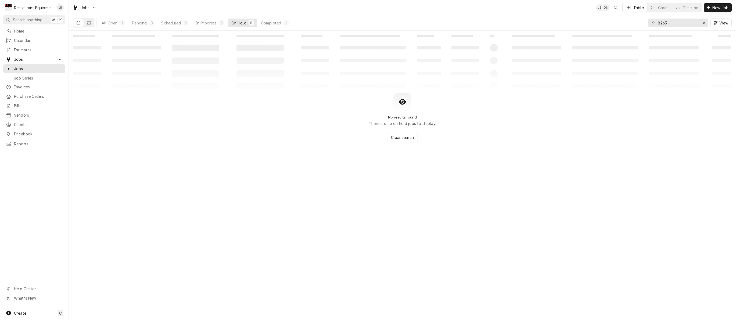
click at [704, 21] on icon "Erase input" at bounding box center [704, 23] width 3 height 4
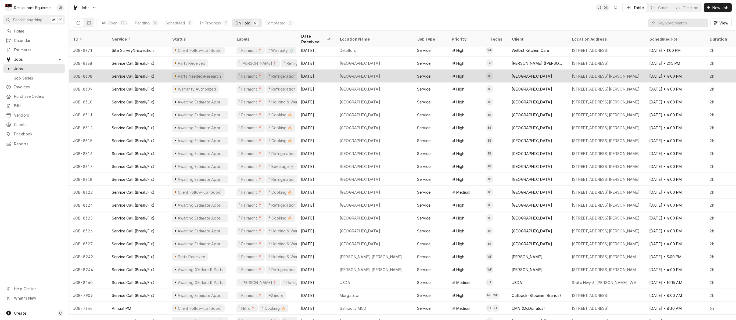
scroll to position [507, 0]
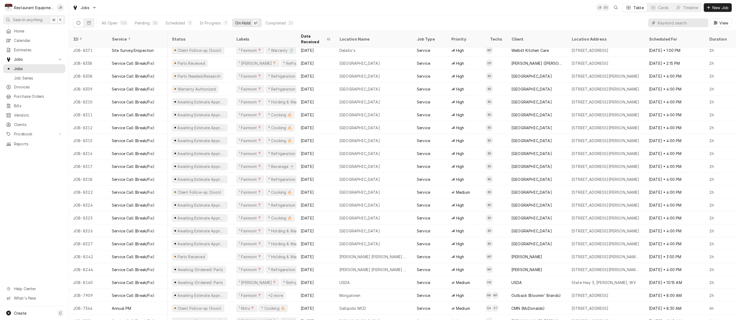
click at [683, 23] on input "Dynamic Content Wrapper" at bounding box center [682, 23] width 48 height 9
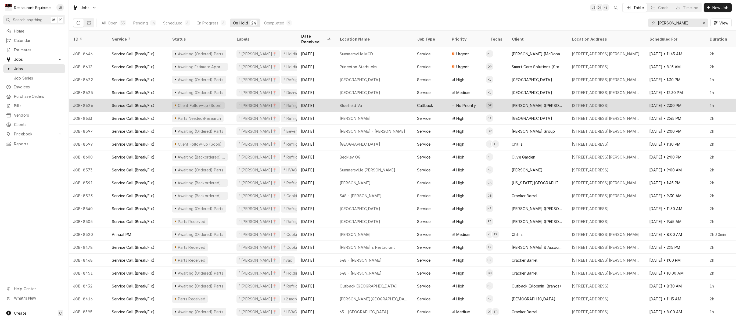
scroll to position [0, 0]
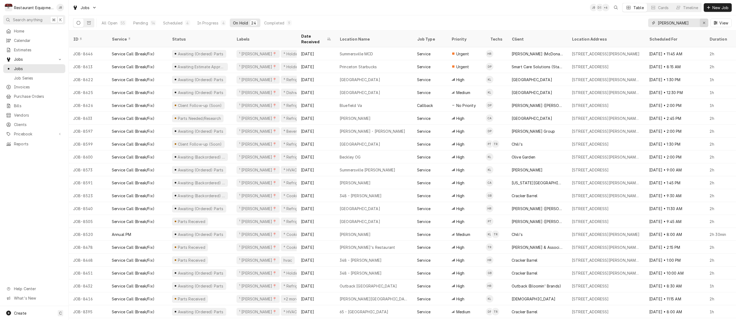
type input "[PERSON_NAME]"
click at [703, 23] on icon "Erase input" at bounding box center [704, 23] width 3 height 4
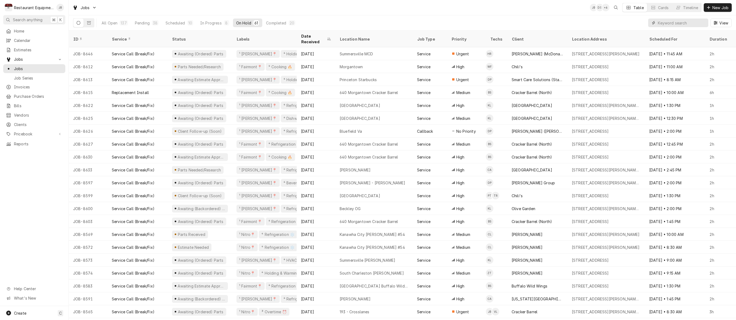
click at [677, 25] on input "Dynamic Content Wrapper" at bounding box center [682, 23] width 48 height 9
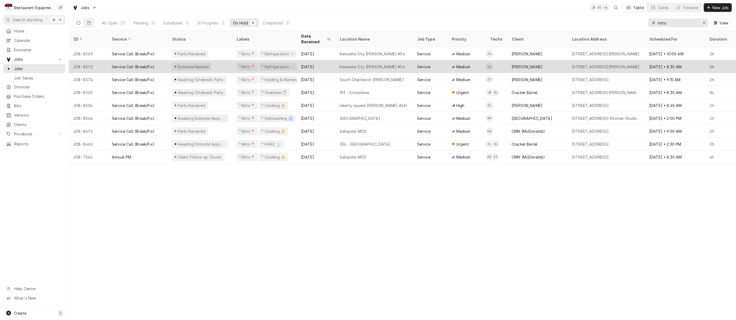
type input "nitro"
click at [535, 62] on div "[PERSON_NAME]" at bounding box center [537, 66] width 60 height 13
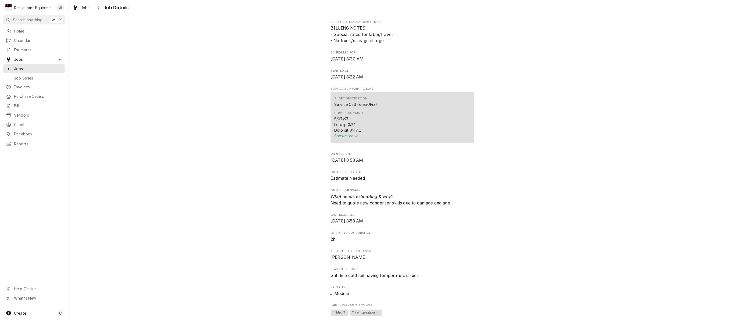
scroll to position [0, 0]
click at [345, 138] on span "Show more" at bounding box center [346, 136] width 24 height 5
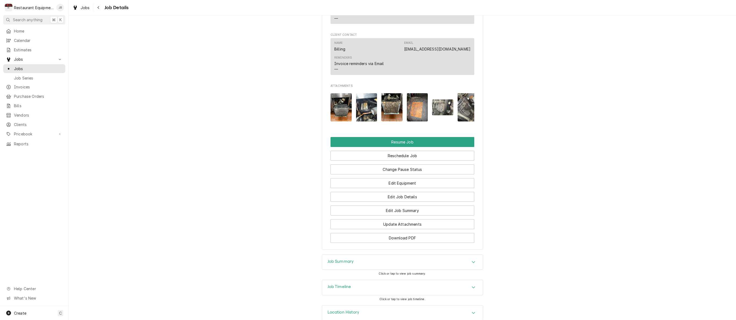
scroll to position [610, 0]
click at [391, 96] on img "Attachments" at bounding box center [391, 107] width 21 height 28
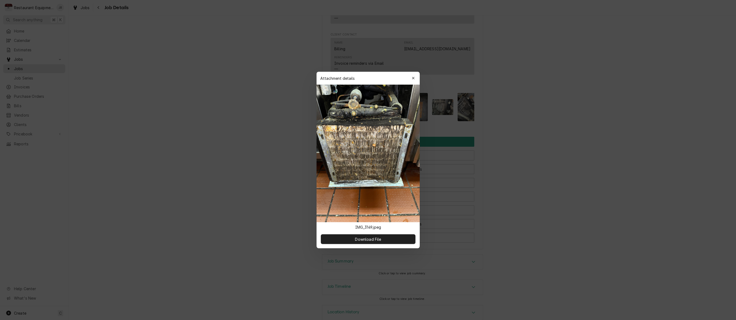
click at [410, 72] on div "Attachment details Close" at bounding box center [368, 78] width 103 height 13
click at [413, 77] on icon "button" at bounding box center [413, 78] width 2 height 2
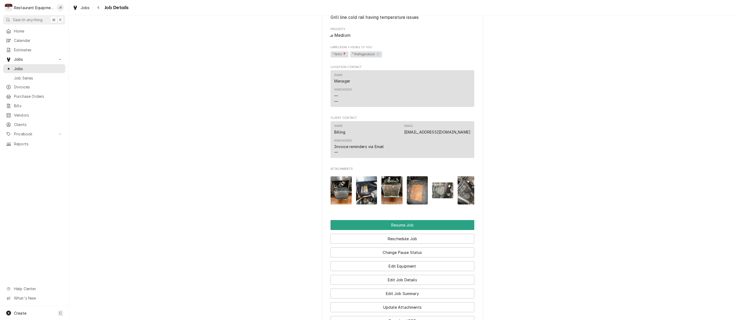
scroll to position [528, 0]
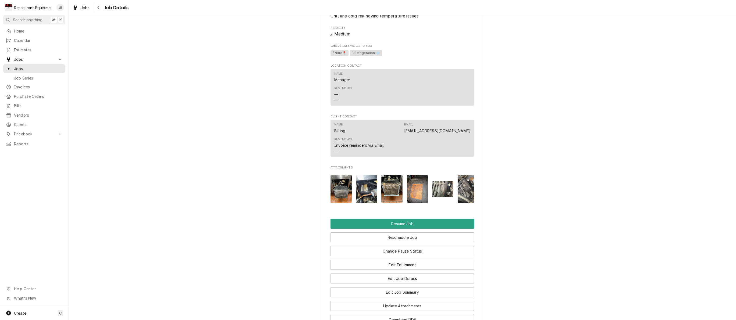
click at [387, 196] on img "Attachments" at bounding box center [391, 189] width 21 height 28
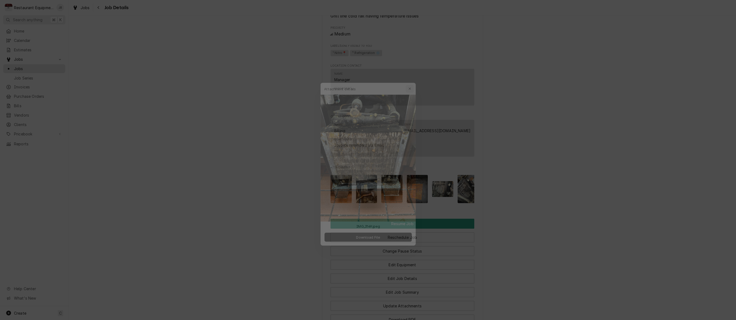
click at [412, 78] on div "button" at bounding box center [413, 78] width 5 height 5
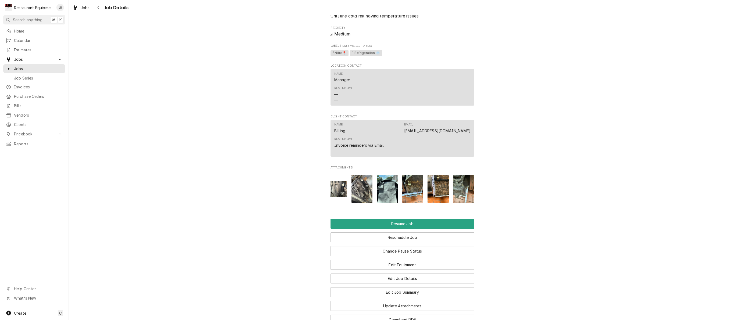
scroll to position [0, 106]
click at [457, 191] on img "Attachments" at bounding box center [463, 189] width 21 height 28
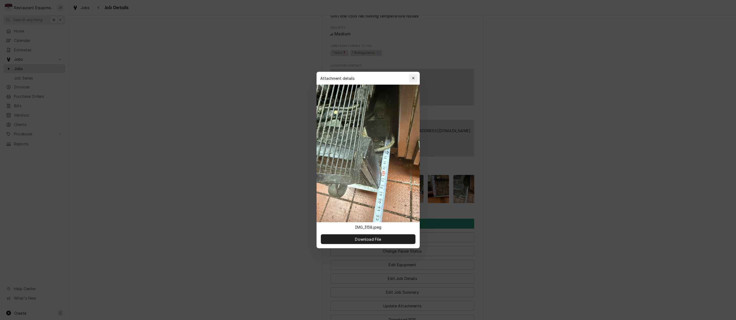
click at [413, 78] on icon "button" at bounding box center [413, 78] width 3 height 4
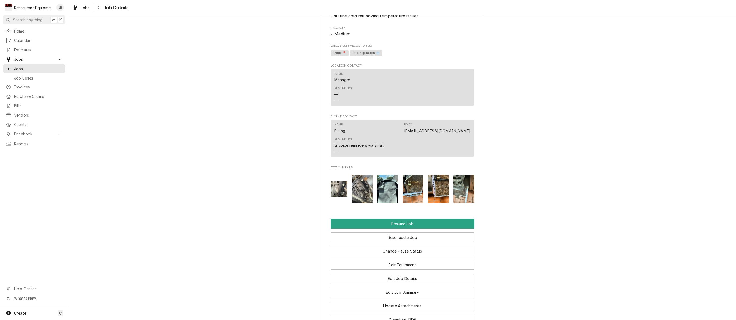
click at [431, 189] on img "Attachments" at bounding box center [438, 189] width 21 height 28
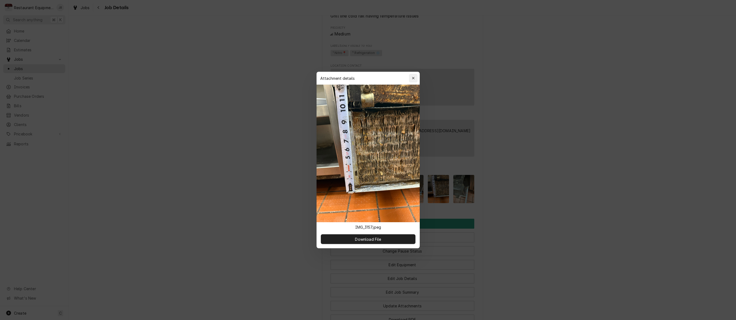
click at [415, 77] on div "button" at bounding box center [413, 78] width 5 height 5
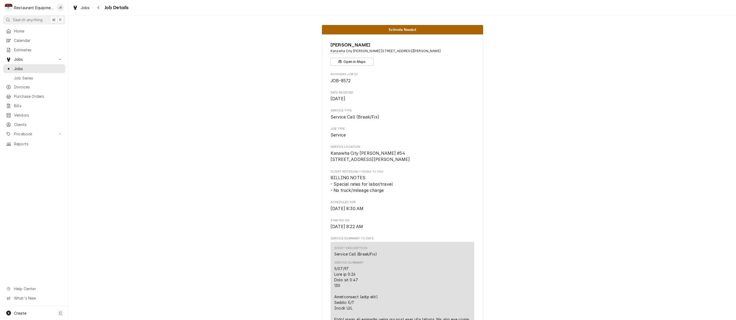
scroll to position [0, 0]
click at [95, 7] on button "Navigate back" at bounding box center [98, 7] width 9 height 9
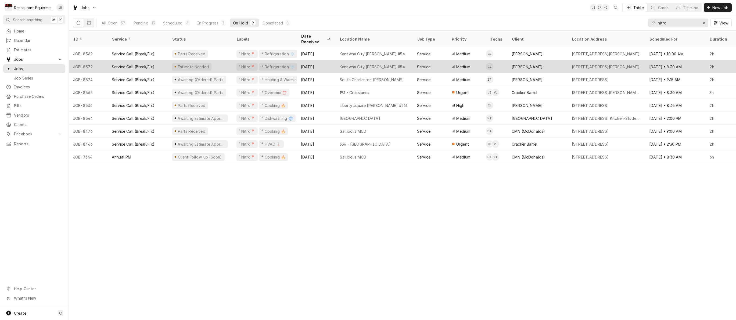
click at [324, 60] on div "[DATE]" at bounding box center [316, 66] width 39 height 13
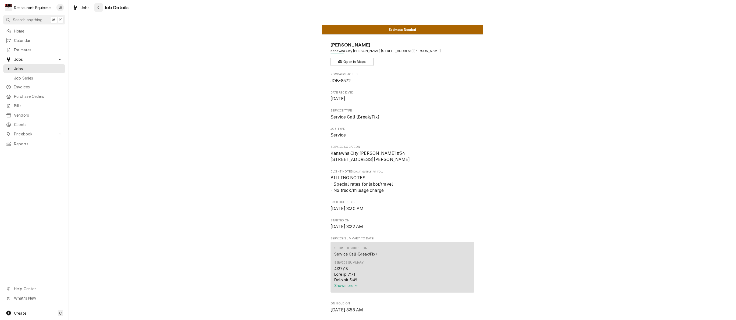
click at [99, 9] on icon "Navigate back" at bounding box center [99, 7] width 2 height 3
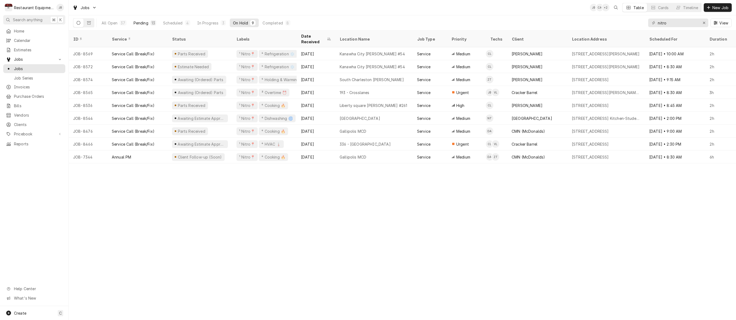
click at [144, 27] on button "Pending 13" at bounding box center [144, 23] width 29 height 9
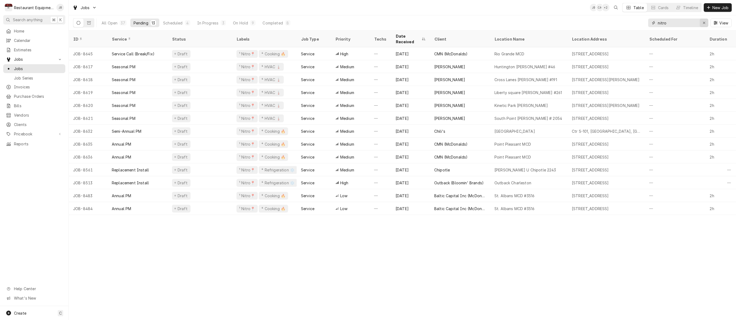
click at [704, 23] on icon "Erase input" at bounding box center [704, 23] width 3 height 4
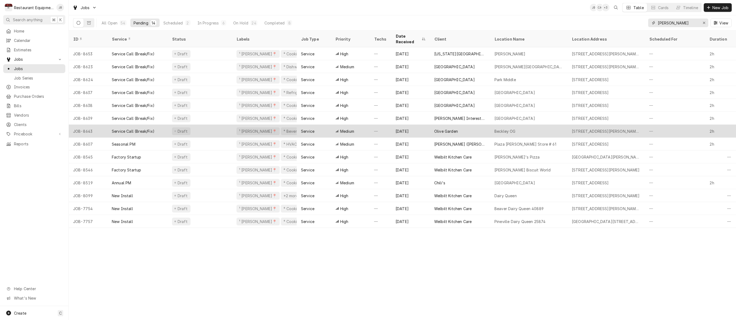
type input "[PERSON_NAME]"
click at [414, 125] on div "[DATE]" at bounding box center [410, 131] width 39 height 13
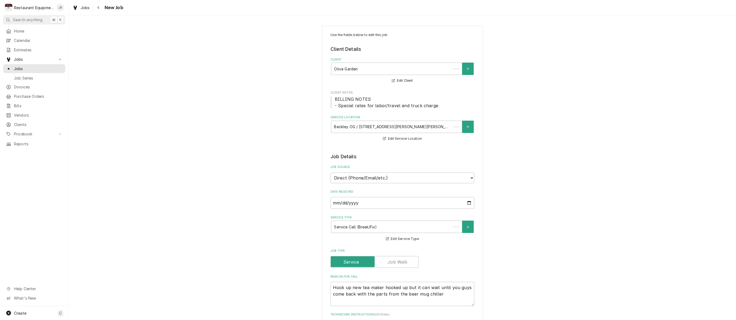
type textarea "x"
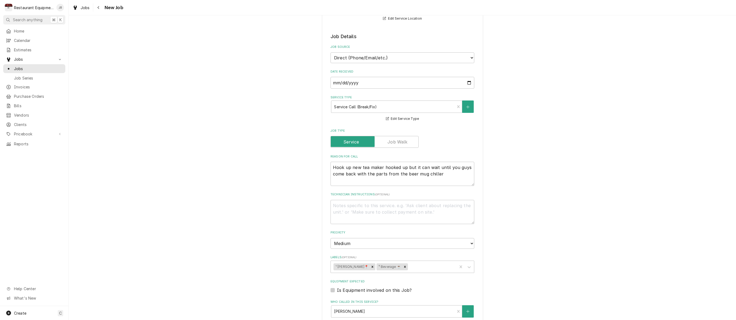
scroll to position [144, 0]
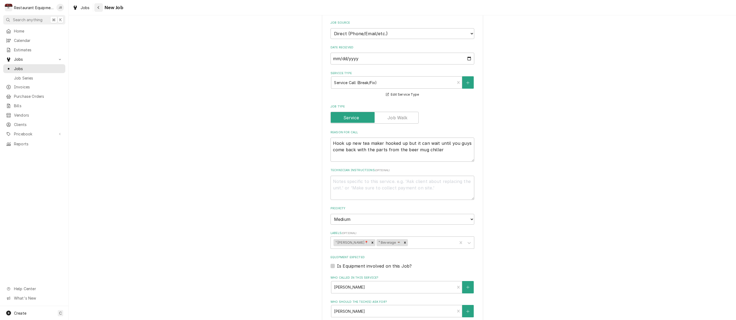
click at [97, 6] on icon "Navigate back" at bounding box center [98, 8] width 2 height 4
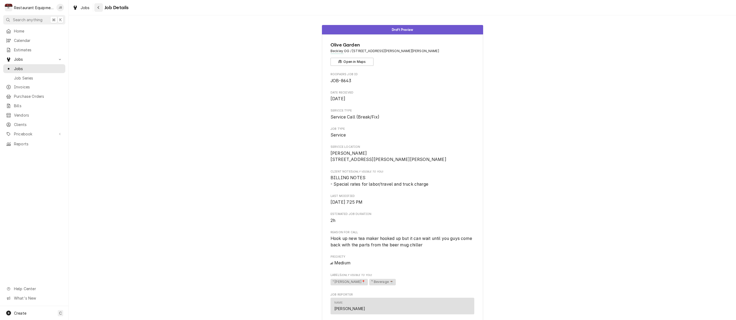
click at [98, 11] on button "Navigate back" at bounding box center [98, 7] width 9 height 9
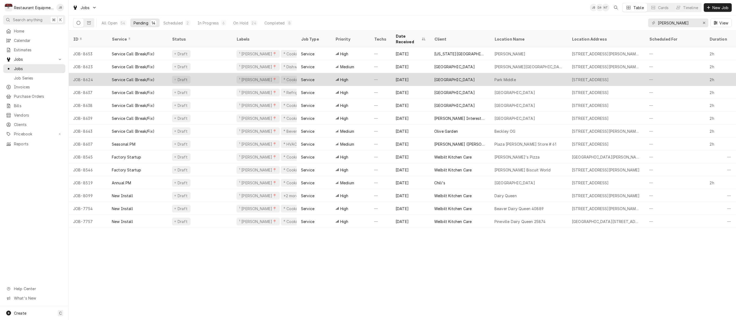
click at [205, 74] on div "Draft" at bounding box center [200, 79] width 65 height 13
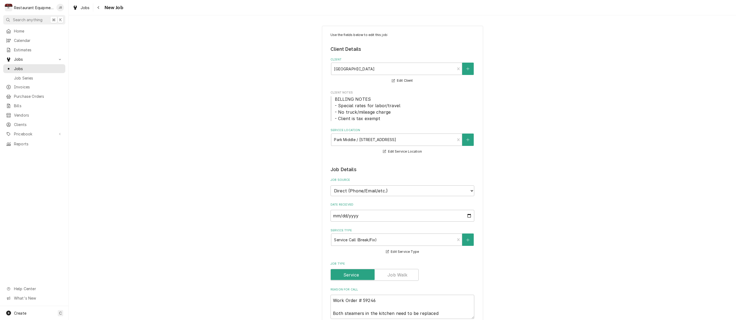
type textarea "x"
click at [101, 5] on div "Navigate back" at bounding box center [98, 7] width 5 height 5
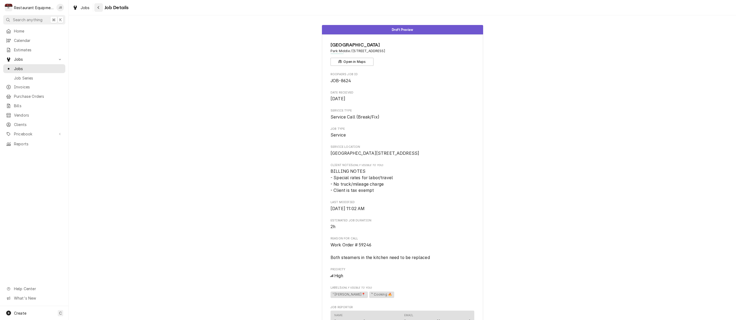
click at [99, 6] on icon "Navigate back" at bounding box center [98, 8] width 2 height 4
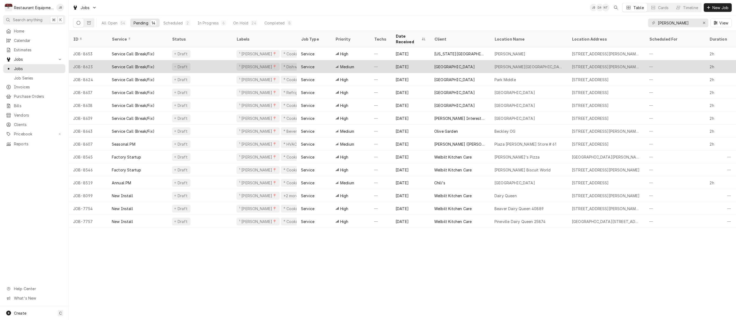
click at [320, 62] on div "Service" at bounding box center [314, 66] width 34 height 13
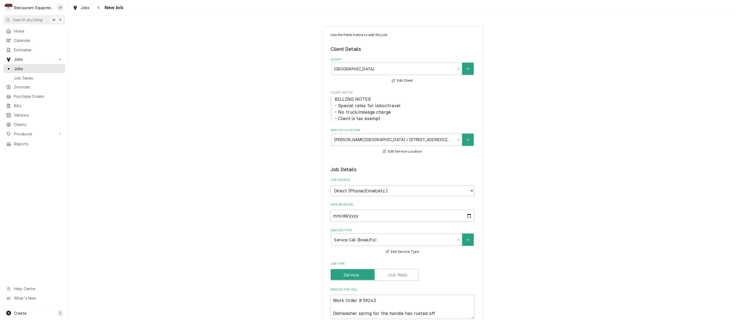
type textarea "x"
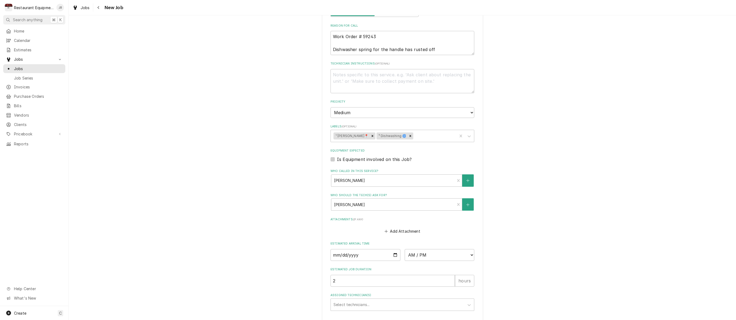
scroll to position [267, 0]
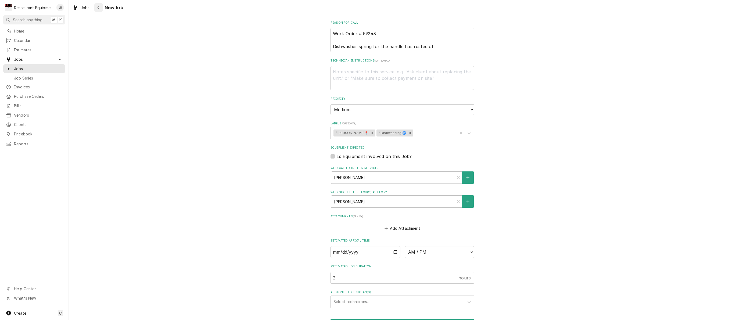
click at [99, 7] on icon "Navigate back" at bounding box center [98, 8] width 2 height 4
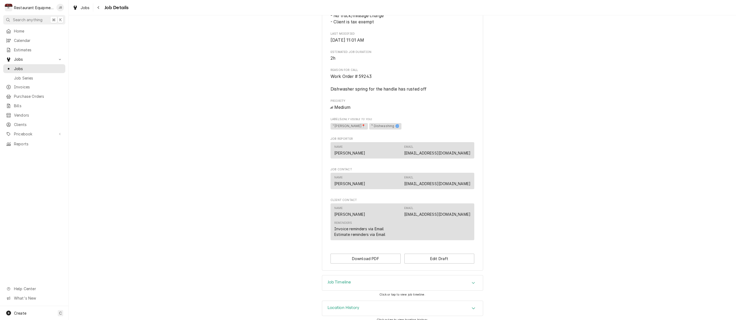
scroll to position [180, 0]
click at [103, 6] on span "Job Details" at bounding box center [116, 7] width 26 height 7
click at [100, 6] on div "Navigate back" at bounding box center [98, 7] width 5 height 5
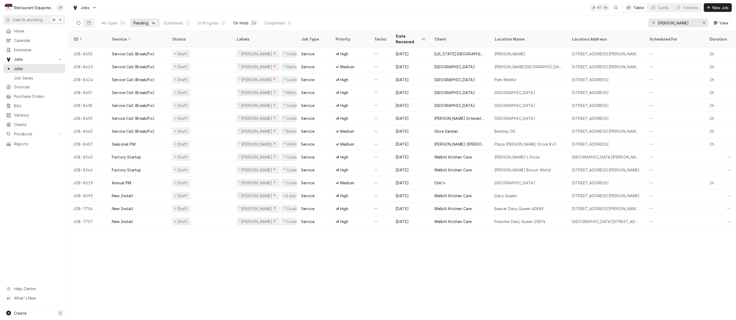
click at [244, 25] on div "On Hold" at bounding box center [240, 23] width 15 height 6
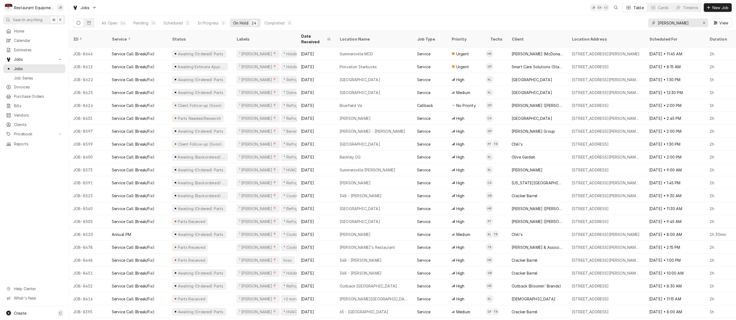
drag, startPoint x: 705, startPoint y: 20, endPoint x: 706, endPoint y: 24, distance: 3.8
click at [705, 20] on div "Erase input" at bounding box center [704, 22] width 5 height 5
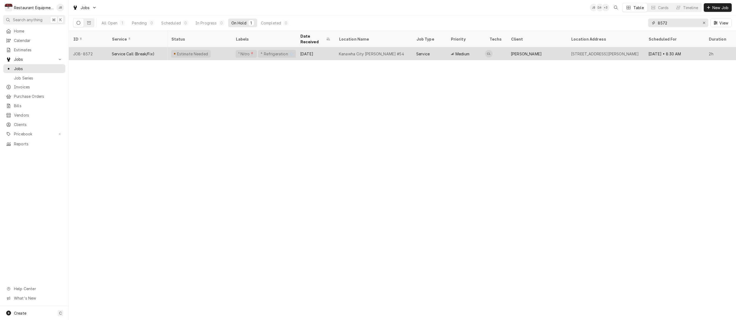
scroll to position [0, 3]
type input "8572"
click at [502, 50] on td "CL" at bounding box center [494, 53] width 22 height 13
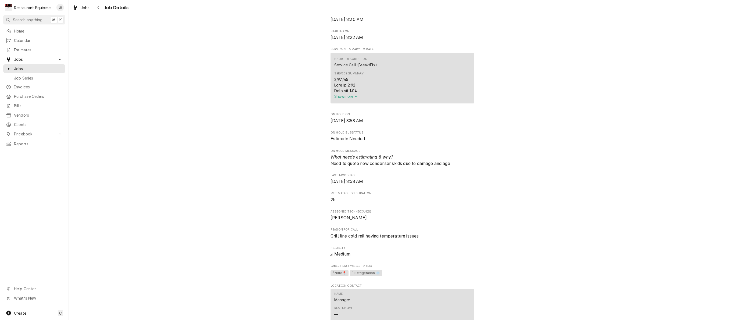
scroll to position [229, 0]
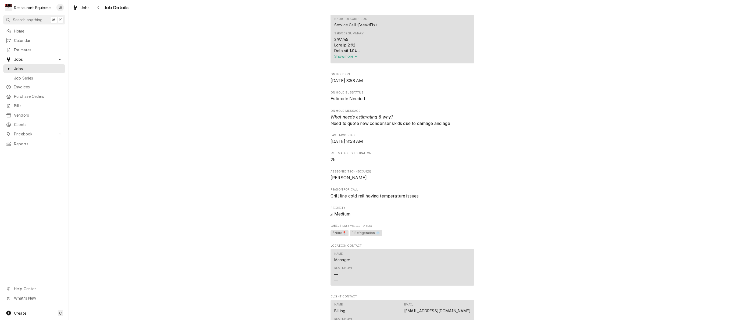
click at [344, 59] on span "Show more" at bounding box center [346, 56] width 24 height 5
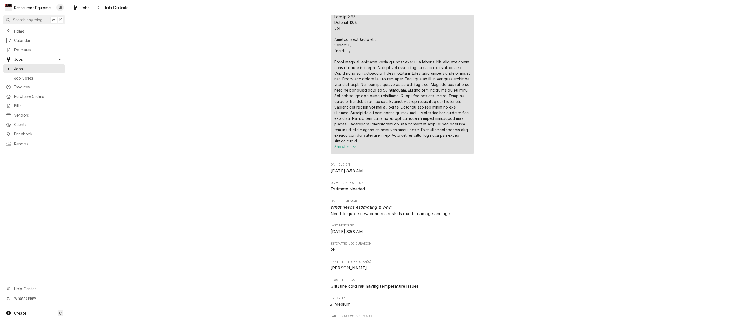
scroll to position [260, 0]
click at [98, 7] on icon "Navigate back" at bounding box center [98, 8] width 2 height 4
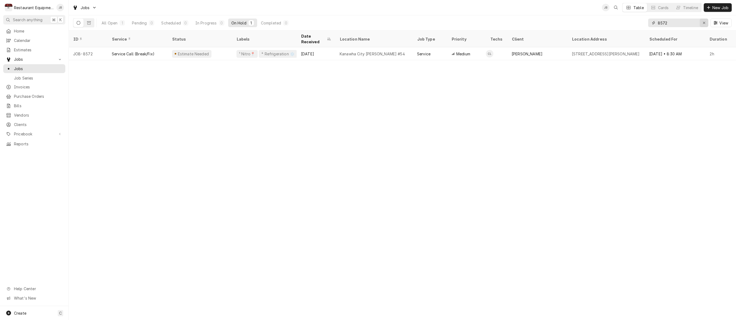
click at [704, 23] on icon "Erase input" at bounding box center [704, 23] width 2 height 2
